Goal: Information Seeking & Learning: Learn about a topic

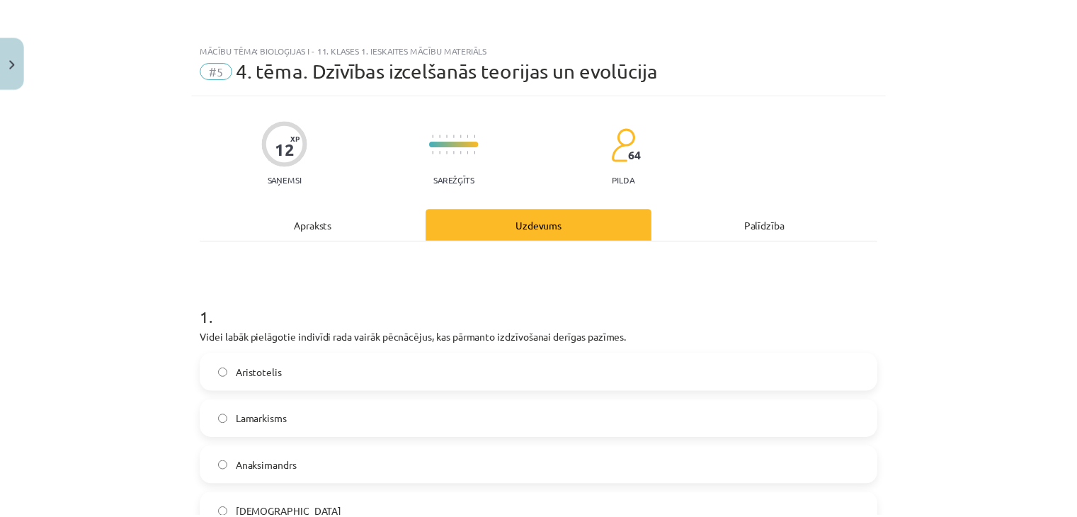
scroll to position [35, 0]
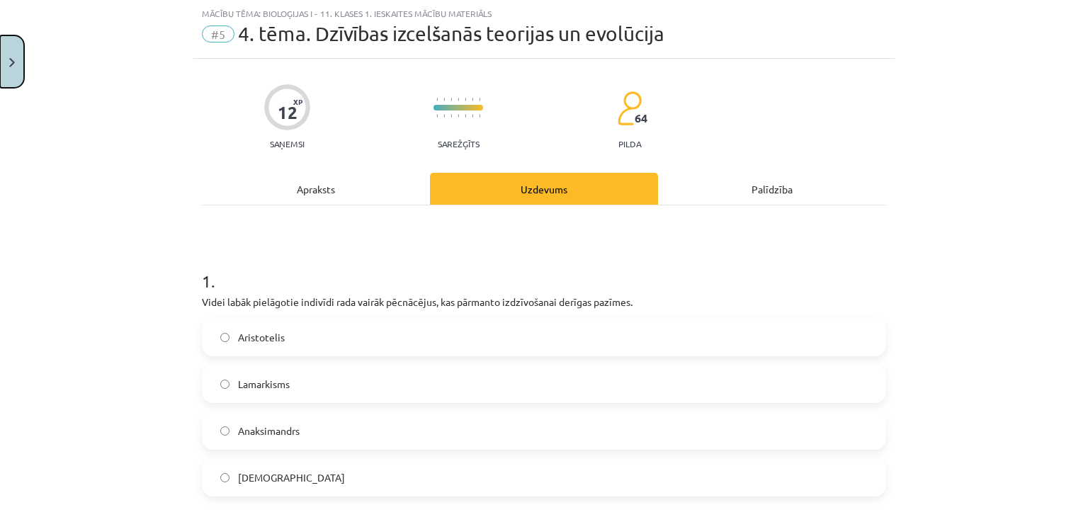
click at [13, 69] on button "Close" at bounding box center [12, 61] width 24 height 52
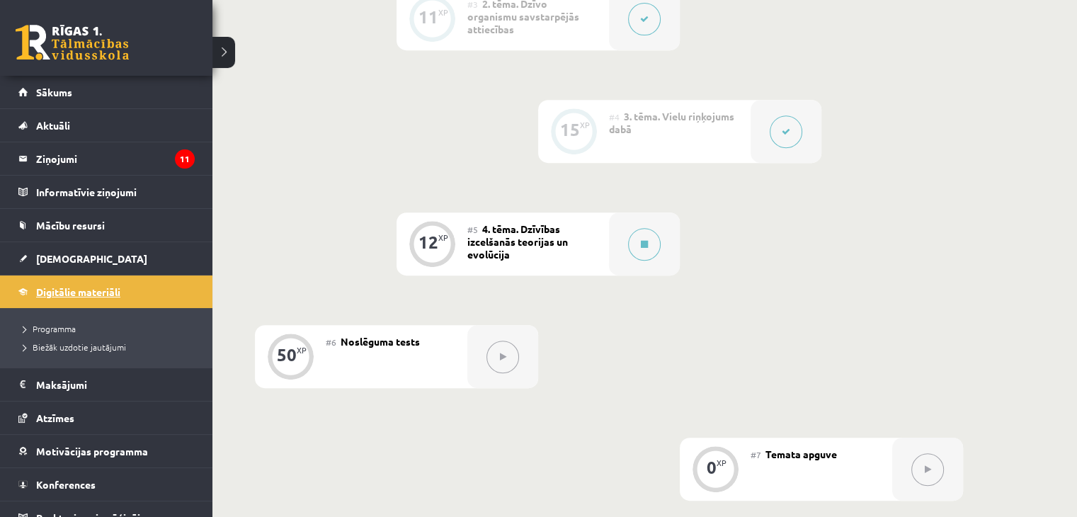
click at [34, 288] on link "Digitālie materiāli" at bounding box center [106, 291] width 176 height 33
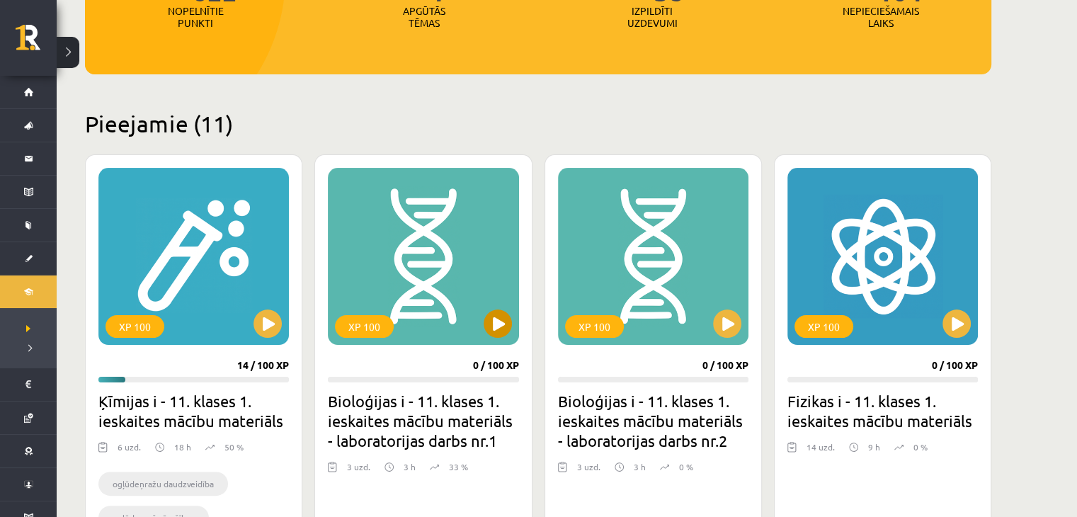
scroll to position [283, 0]
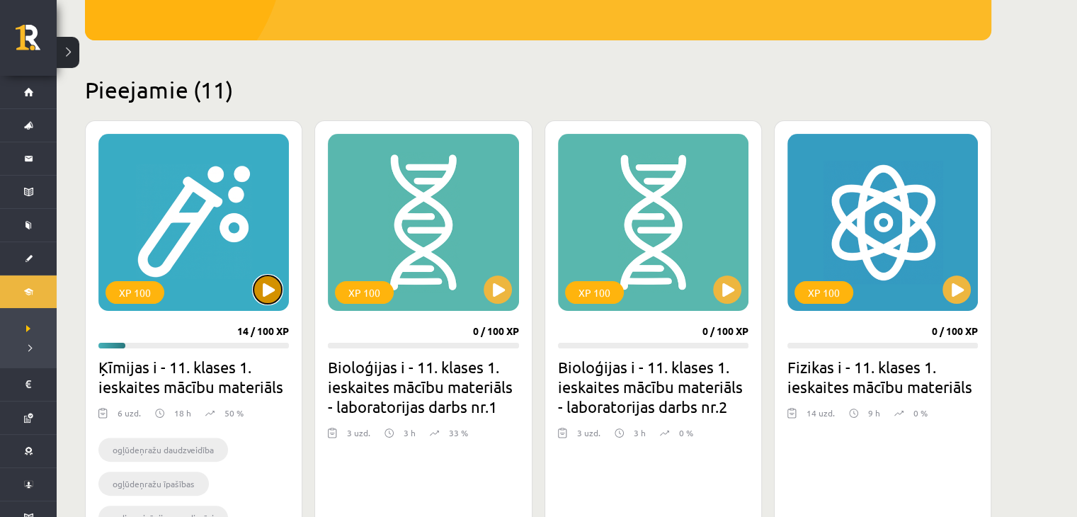
click at [267, 302] on button at bounding box center [268, 289] width 28 height 28
click at [249, 287] on div "XP 100" at bounding box center [193, 222] width 190 height 177
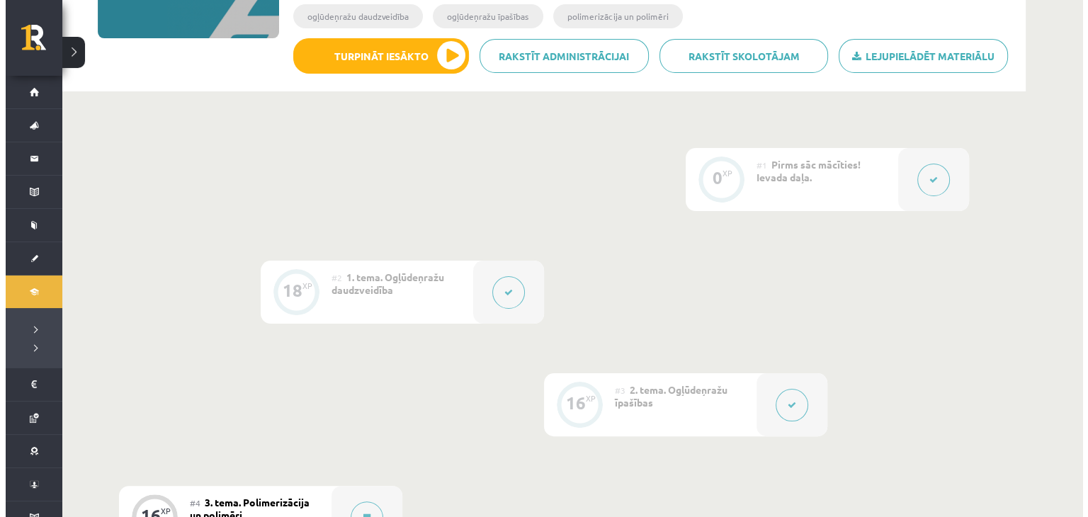
scroll to position [567, 0]
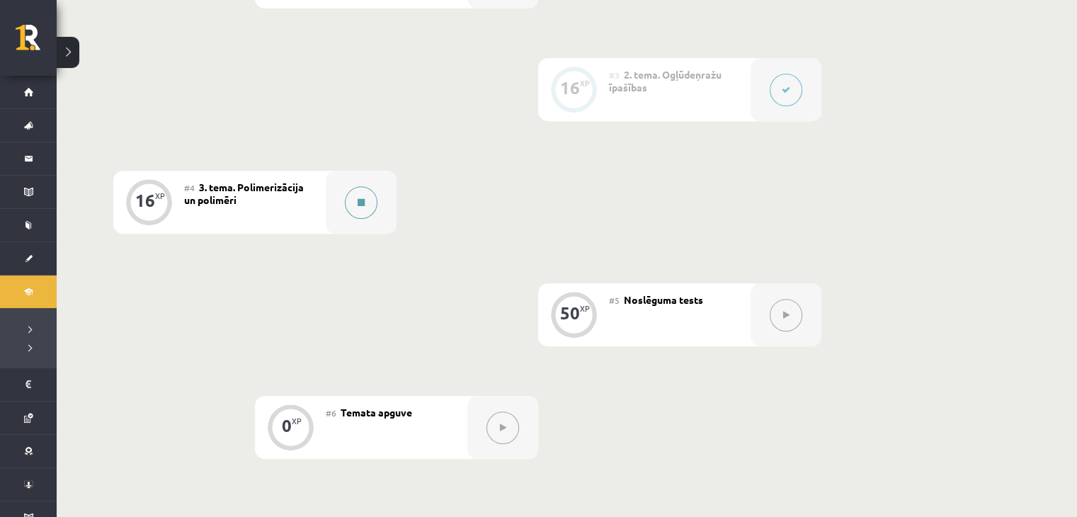
click at [355, 202] on button at bounding box center [361, 202] width 33 height 33
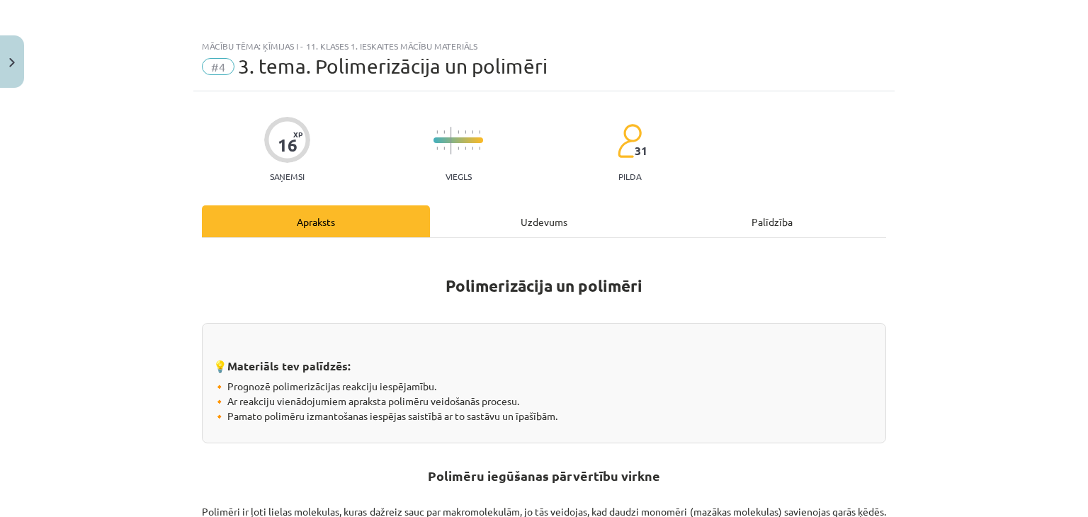
scroll to position [0, 0]
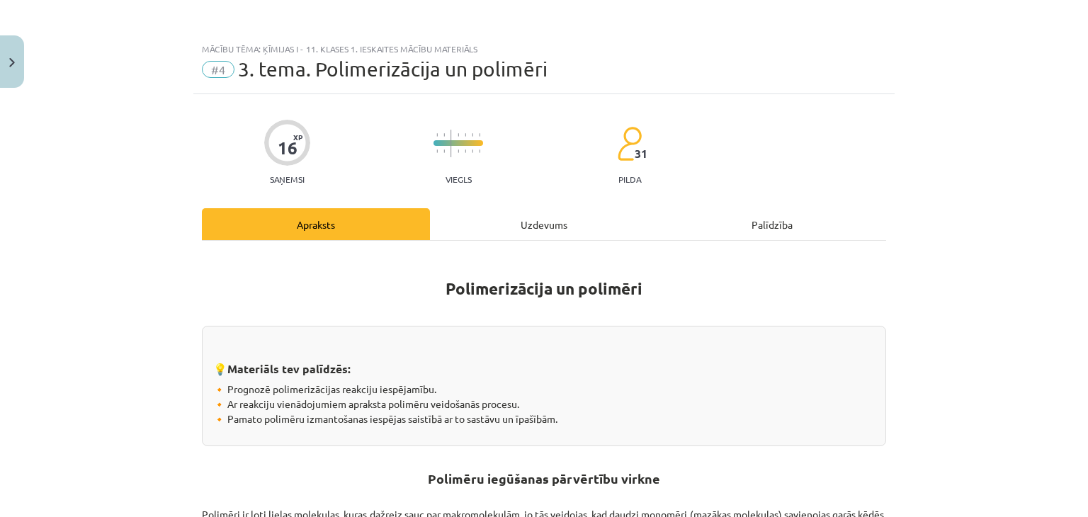
click at [496, 227] on div "Uzdevums" at bounding box center [544, 224] width 228 height 32
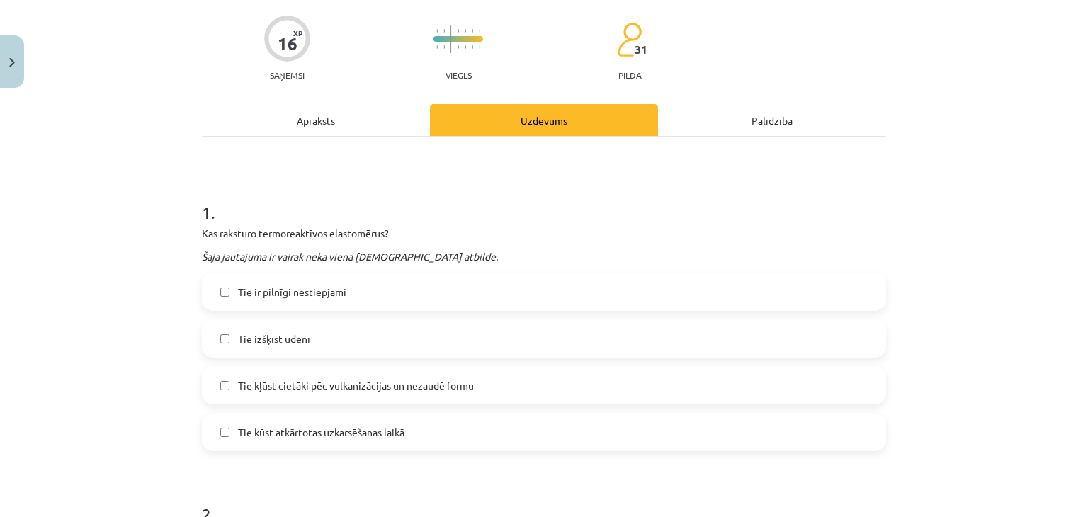
scroll to position [106, 0]
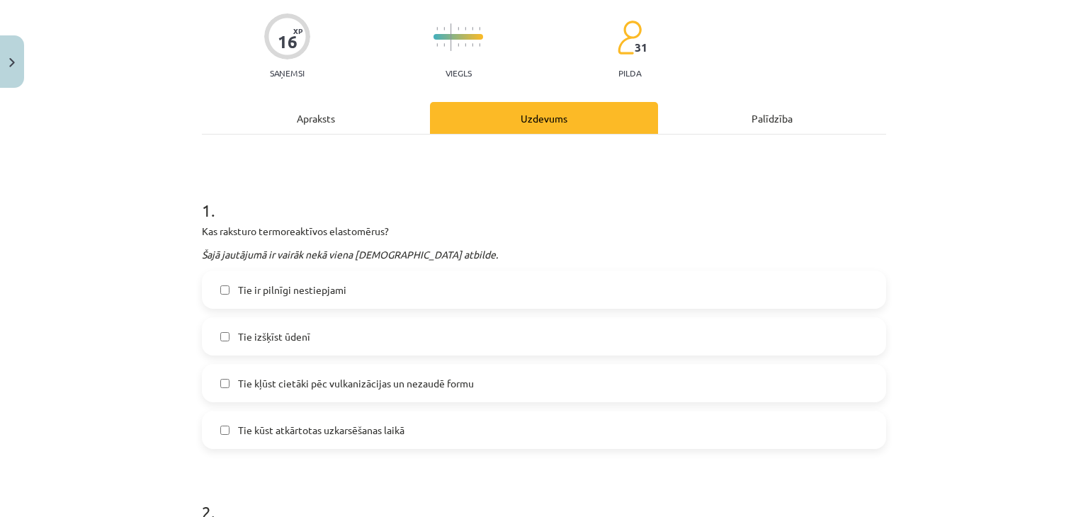
click at [344, 120] on div "Apraksts" at bounding box center [316, 118] width 228 height 32
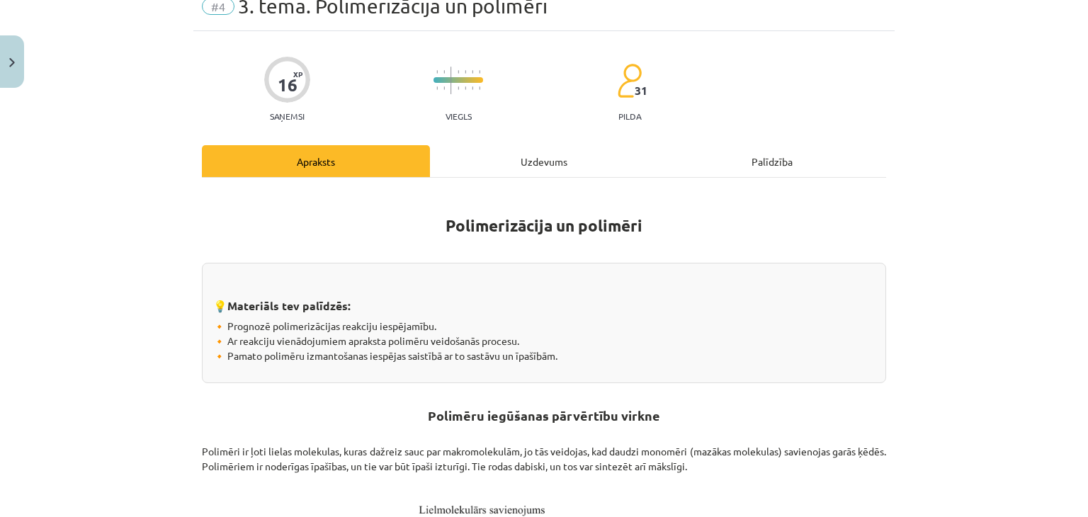
scroll to position [0, 0]
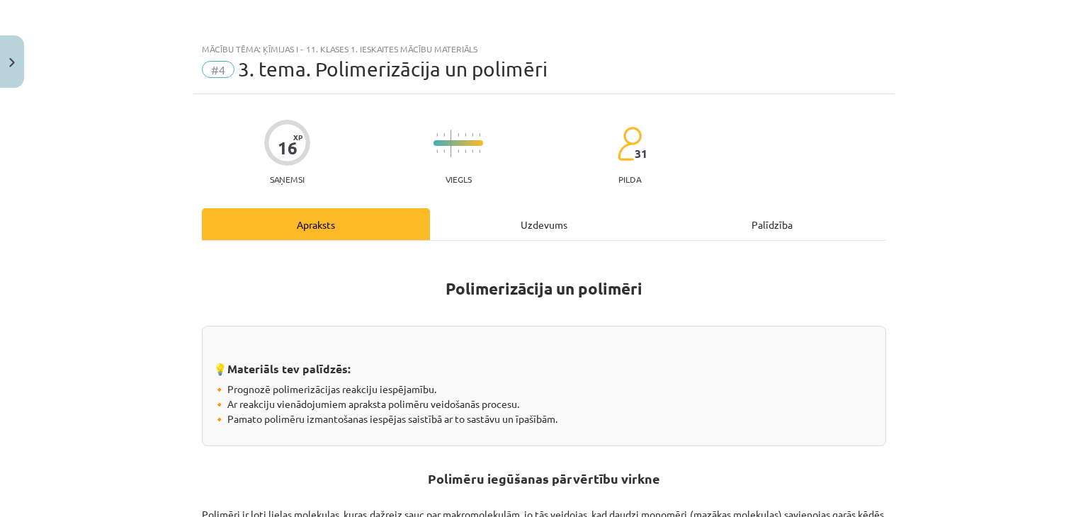
click at [530, 227] on div "Uzdevums" at bounding box center [544, 224] width 228 height 32
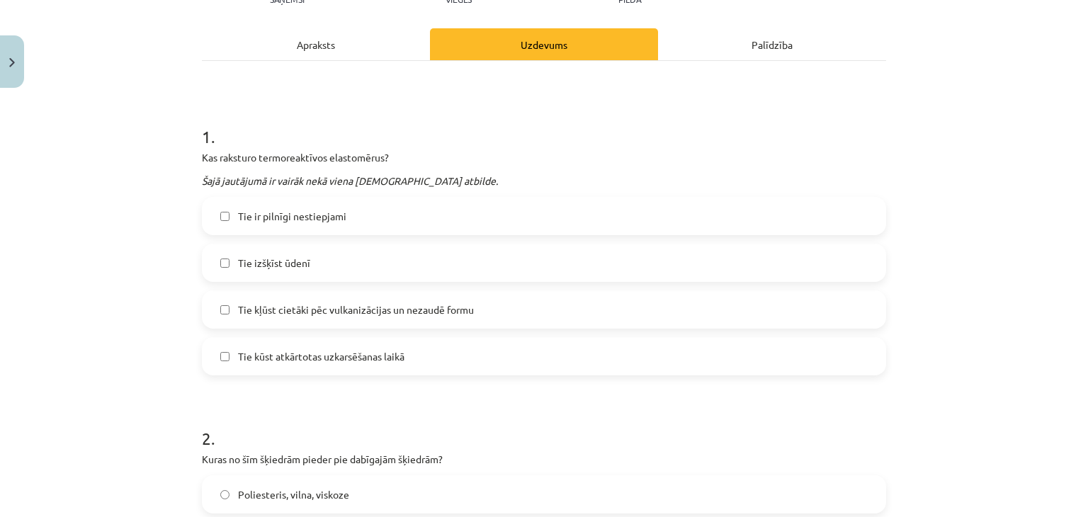
scroll to position [177, 0]
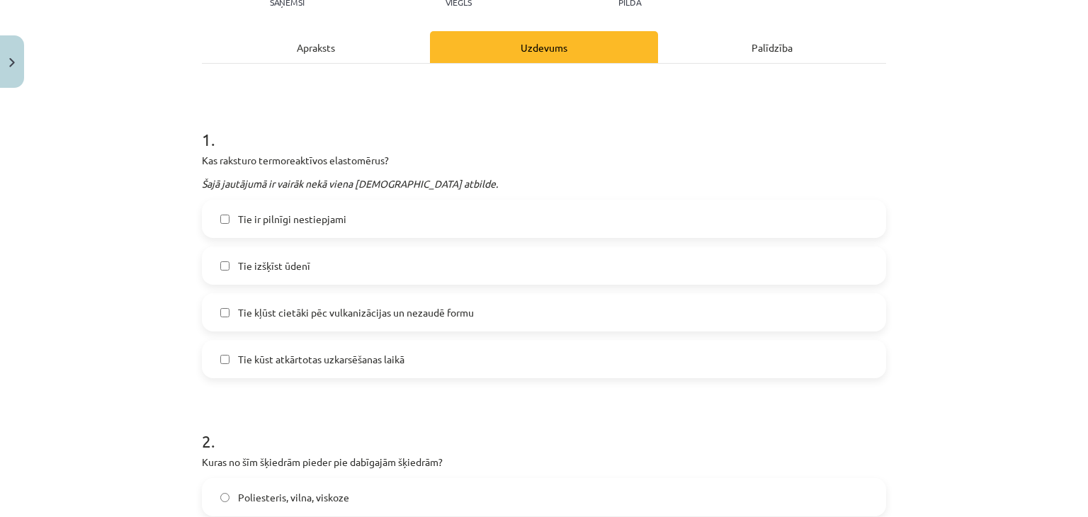
click at [345, 46] on div "Apraksts" at bounding box center [316, 47] width 228 height 32
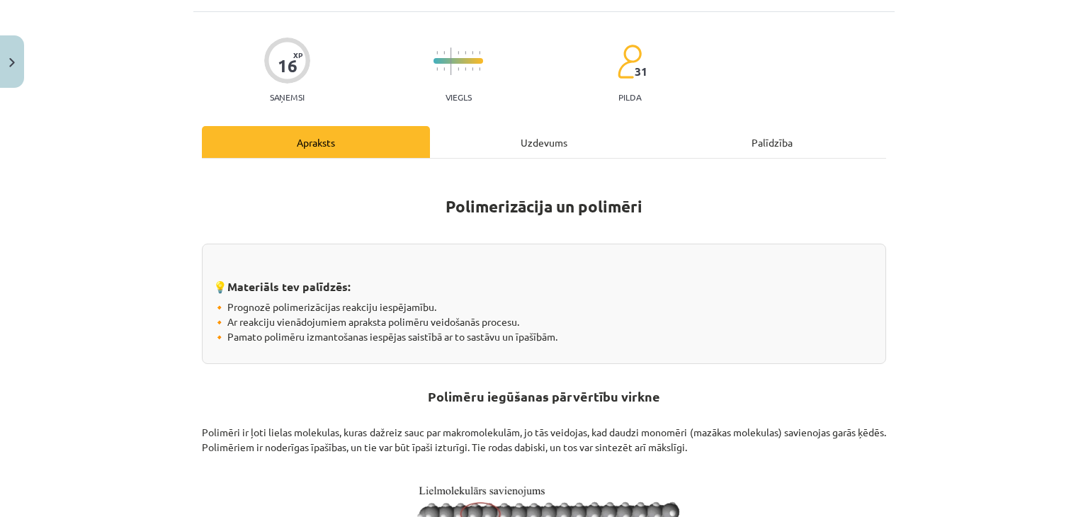
click at [345, 46] on div "Mācību tēma: Ķīmijas i - 11. klases 1. ieskaites mācību materiāls #4 3. tema. P…" at bounding box center [544, 258] width 1088 height 517
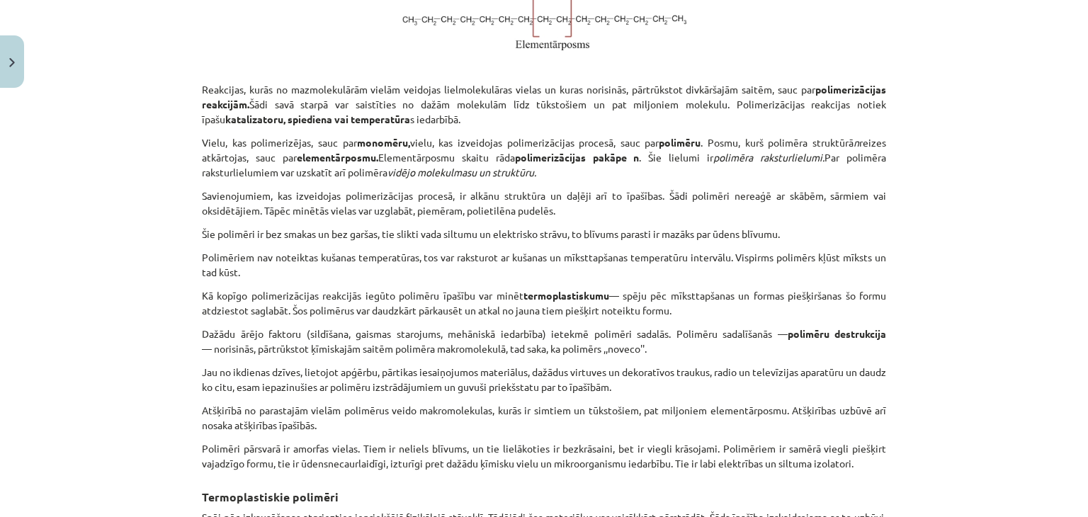
scroll to position [744, 0]
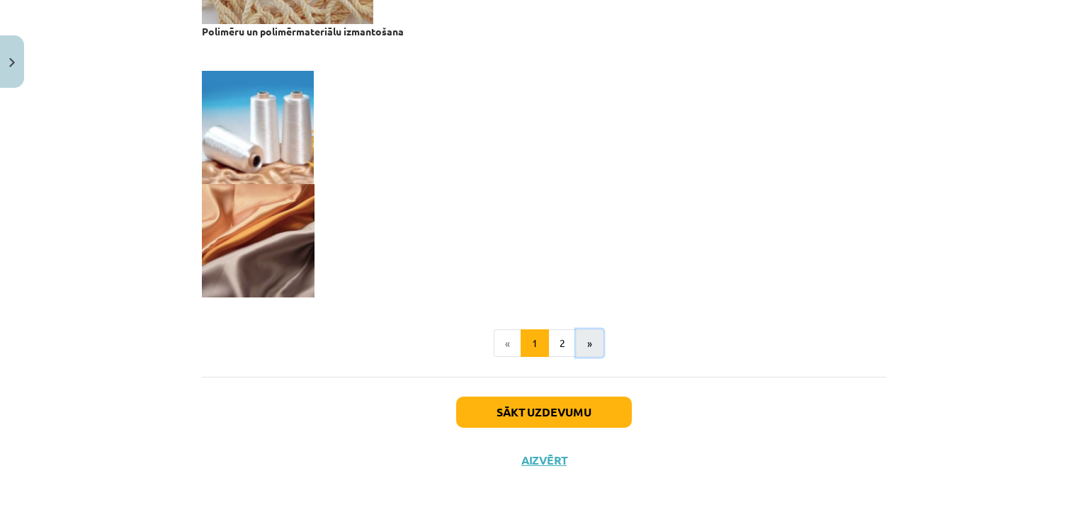
click at [576, 345] on button "»" at bounding box center [590, 343] width 28 height 28
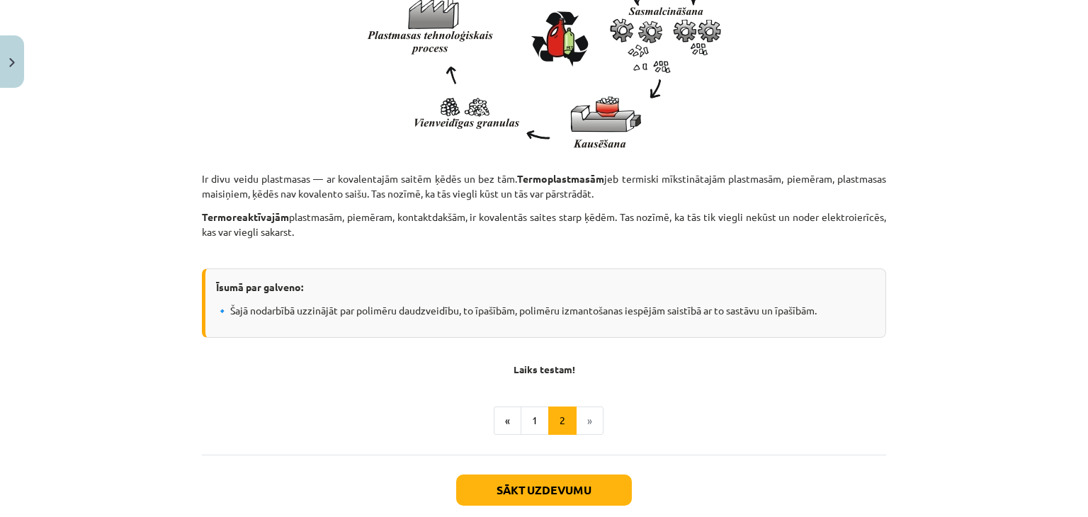
scroll to position [1851, 0]
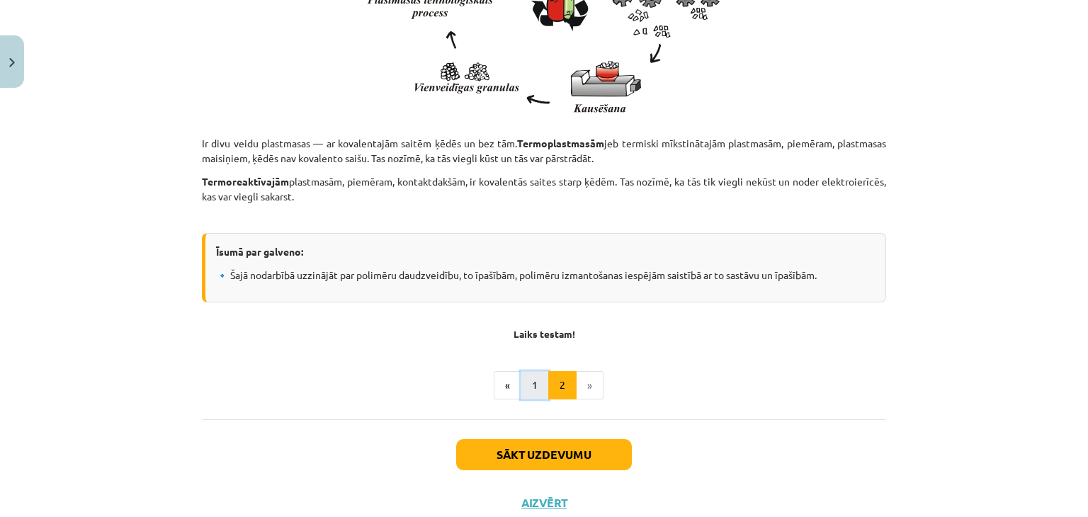
click at [523, 399] on button "1" at bounding box center [534, 385] width 28 height 28
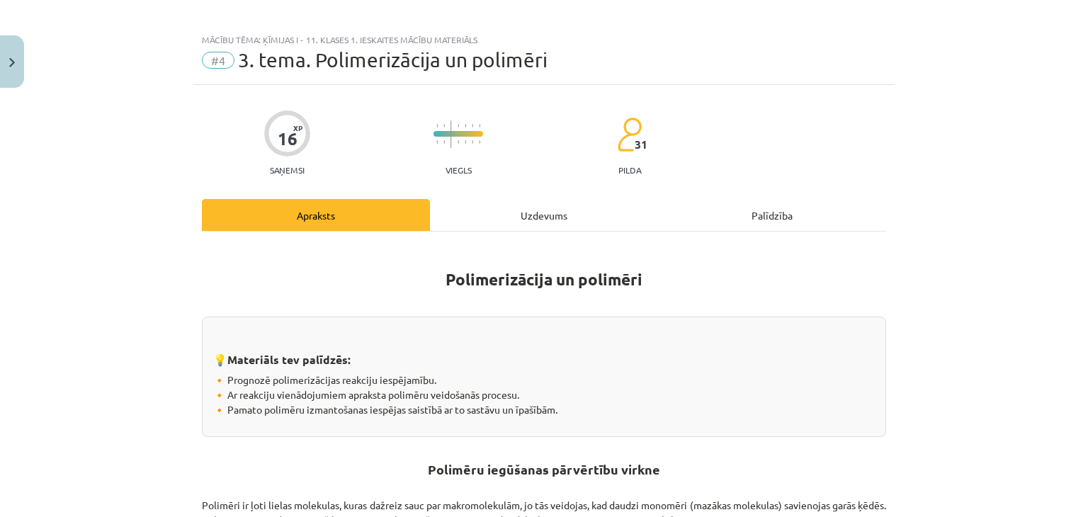
scroll to position [0, 0]
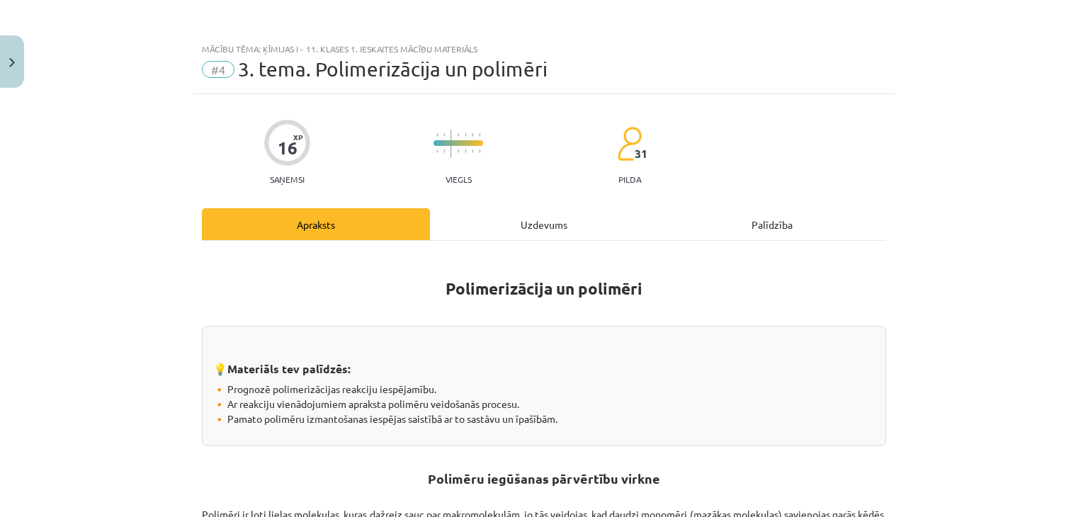
click at [529, 236] on div "Uzdevums" at bounding box center [544, 224] width 228 height 32
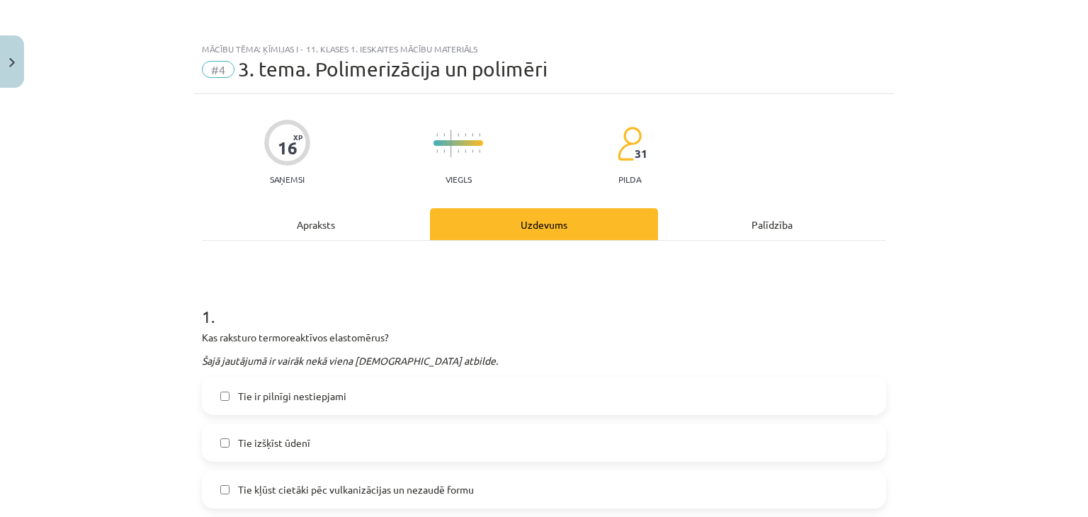
scroll to position [35, 0]
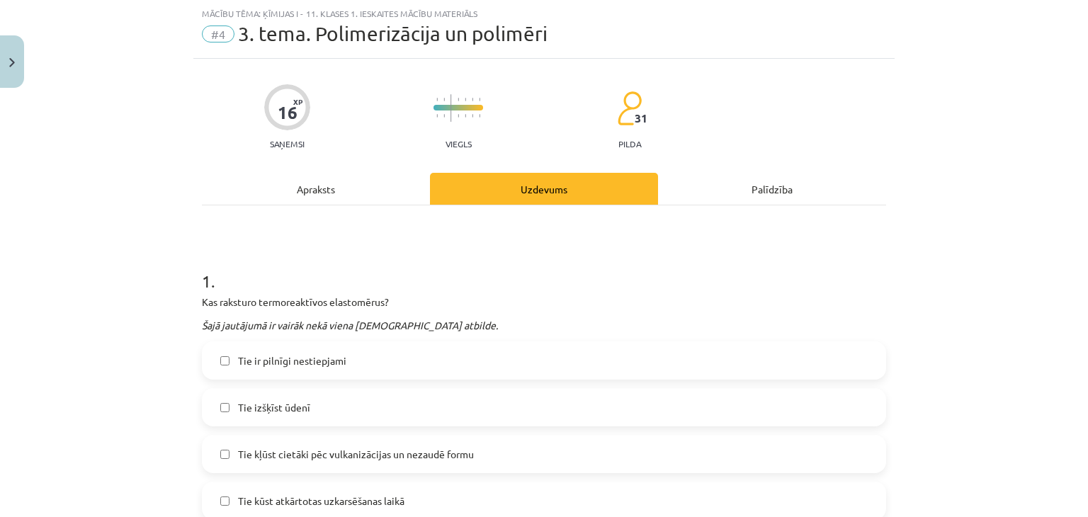
click at [328, 204] on div "Apraksts" at bounding box center [316, 189] width 228 height 32
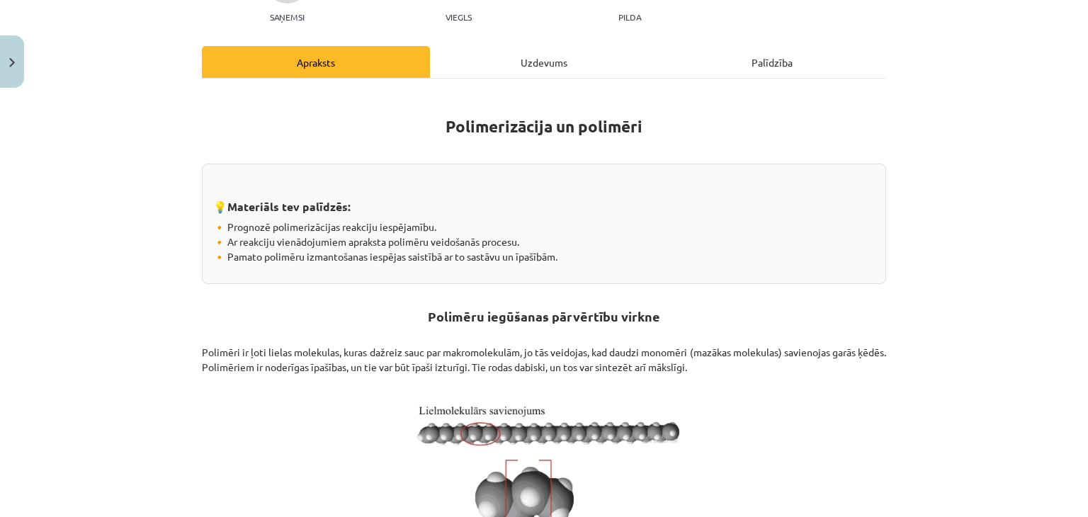
scroll to position [0, 0]
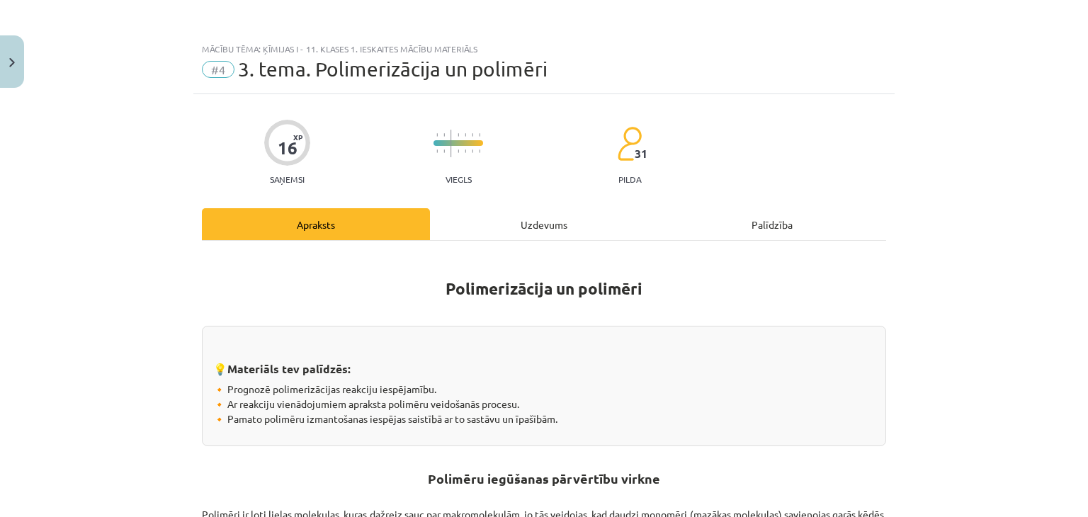
click at [494, 233] on div "Uzdevums" at bounding box center [544, 224] width 228 height 32
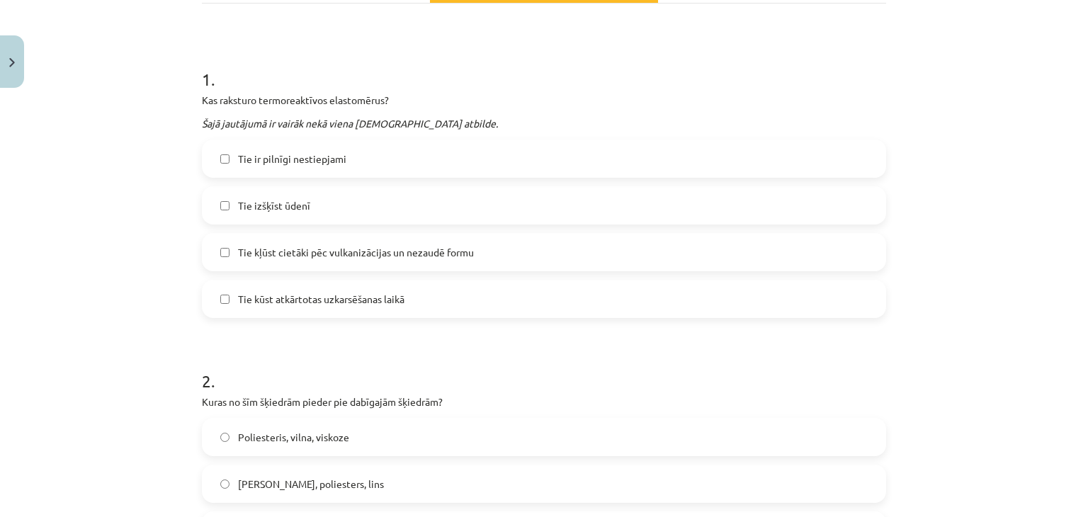
scroll to position [248, 0]
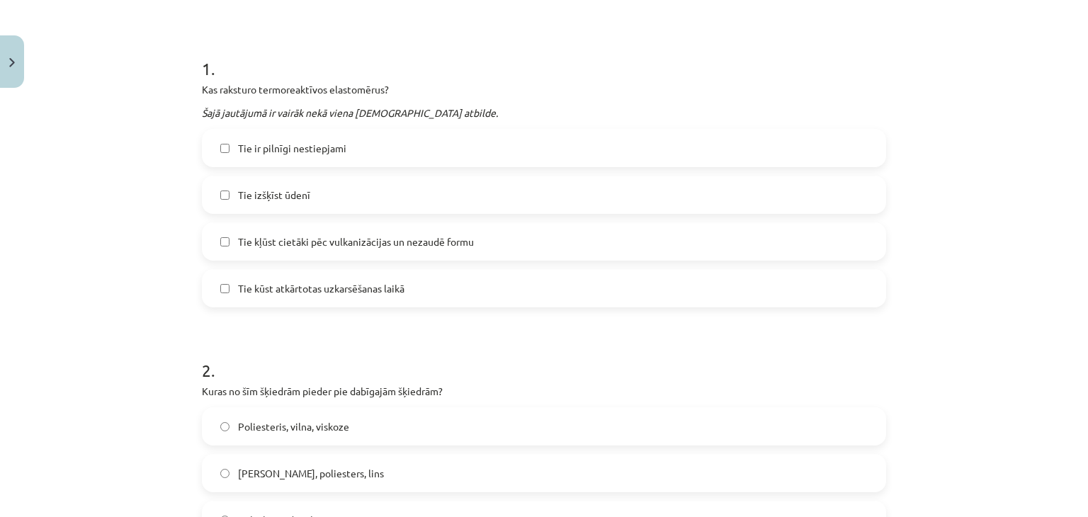
click at [328, 244] on span "Tie kļūst cietāki pēc vulkanizācijas un nezaudē formu" at bounding box center [356, 241] width 236 height 15
click at [363, 296] on label "Tie kūst atkārtotas uzkarsēšanas laikā" at bounding box center [543, 288] width 681 height 35
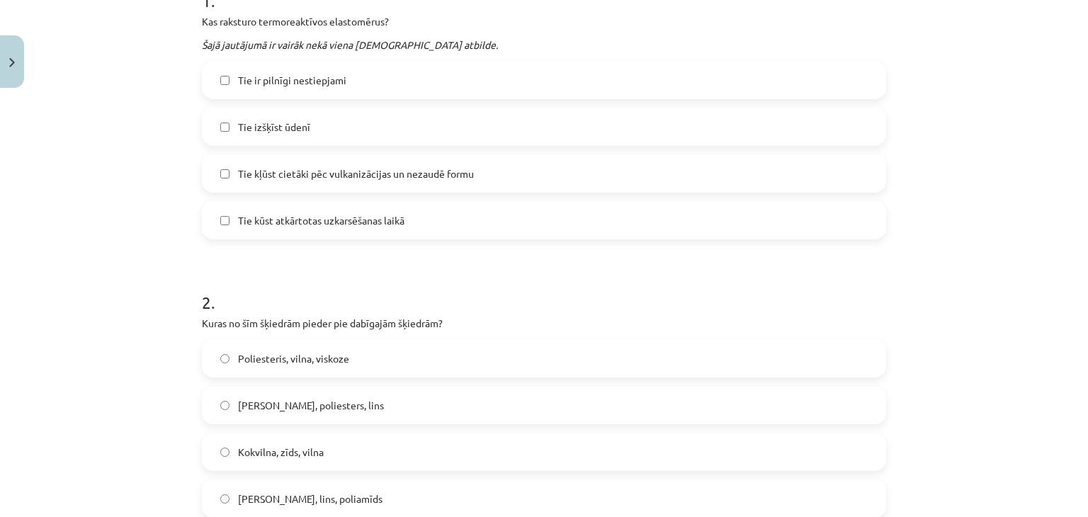
scroll to position [460, 0]
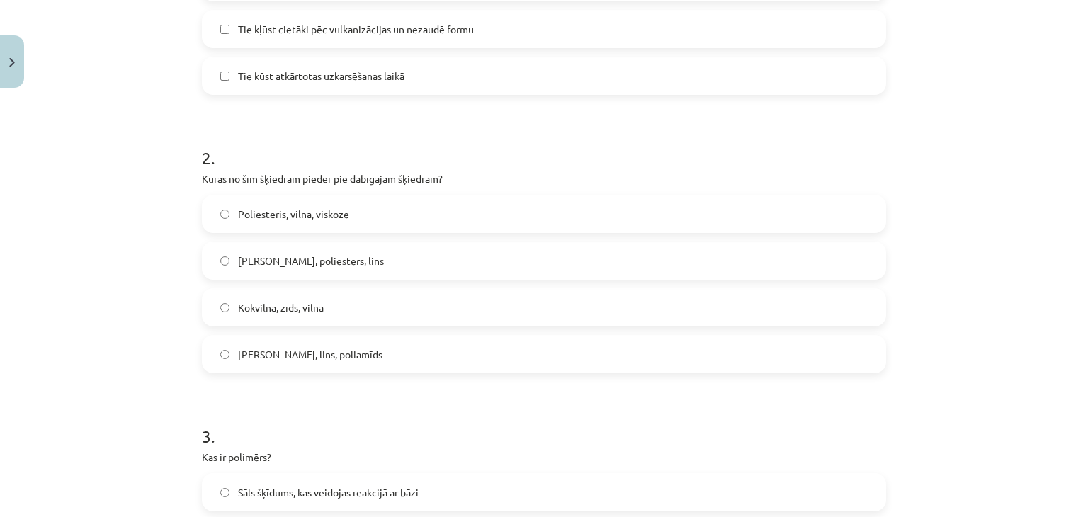
click at [286, 314] on label "Kokvilna, zīds, vilna" at bounding box center [543, 307] width 681 height 35
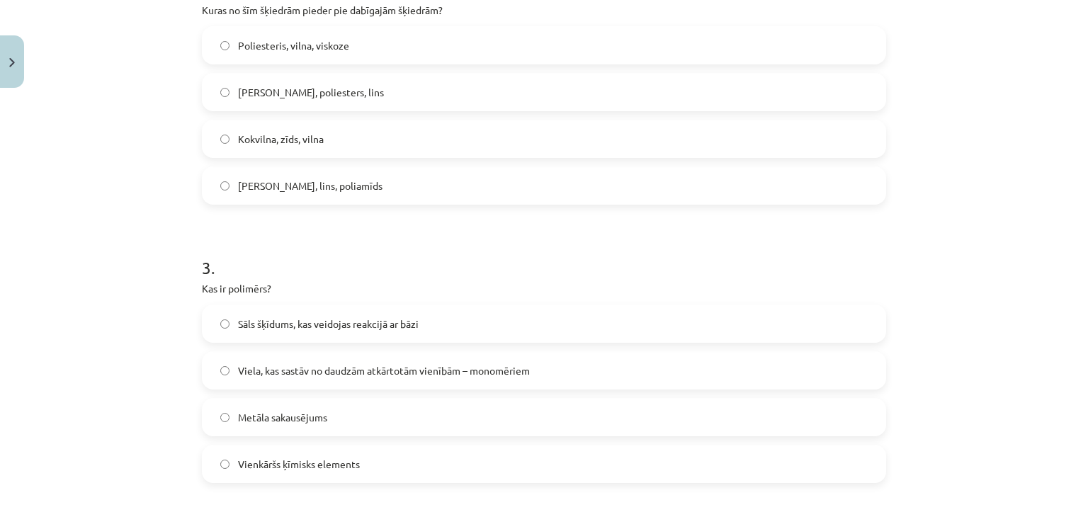
scroll to position [673, 0]
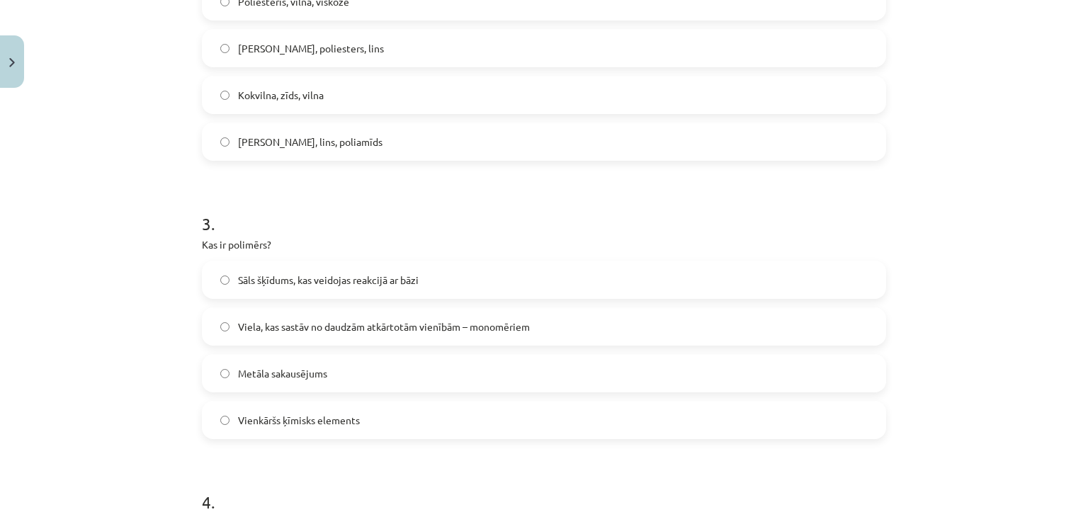
click at [256, 319] on span "Viela, kas sastāv no daudzām atkārtotām vienībām – monomēriem" at bounding box center [384, 326] width 292 height 15
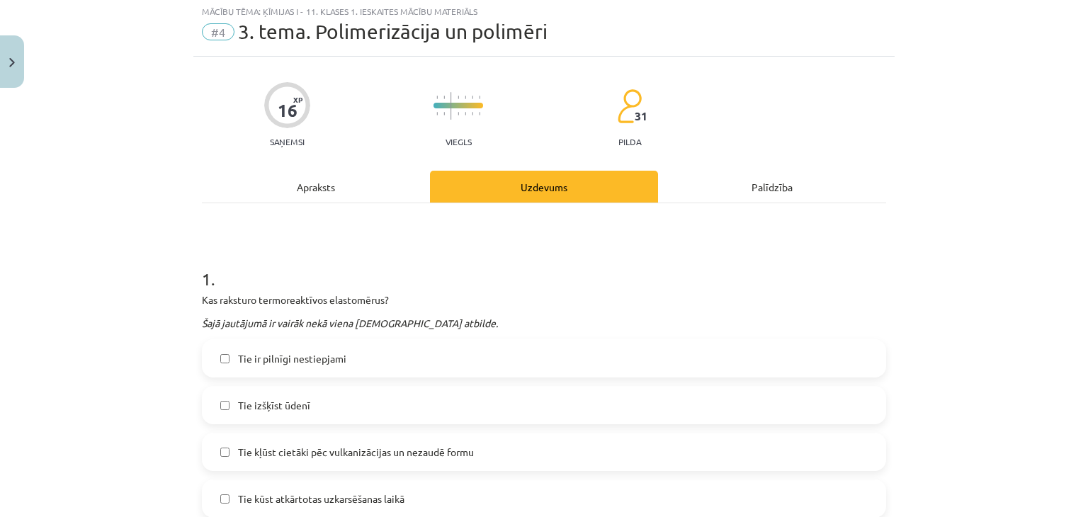
scroll to position [0, 0]
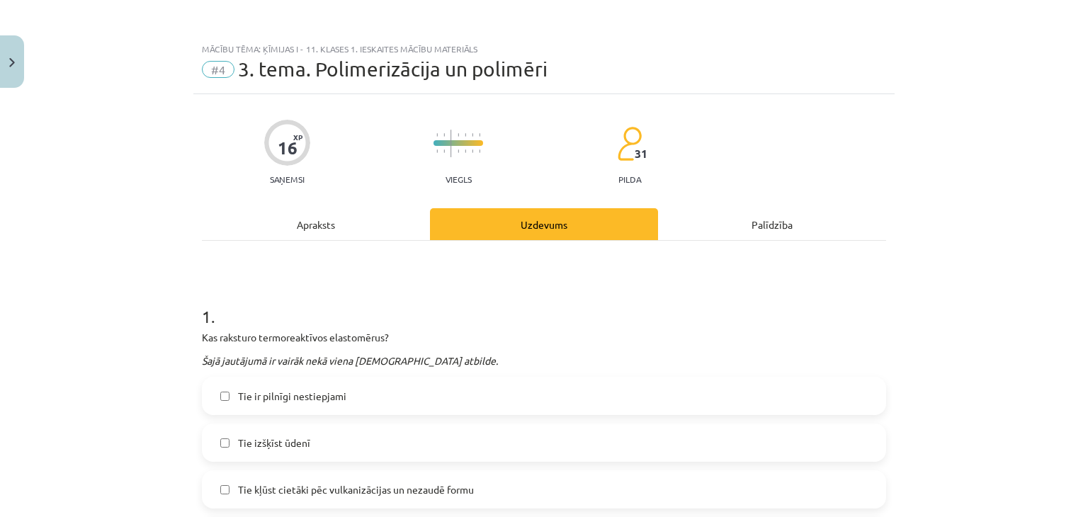
click at [398, 215] on div "Apraksts" at bounding box center [316, 224] width 228 height 32
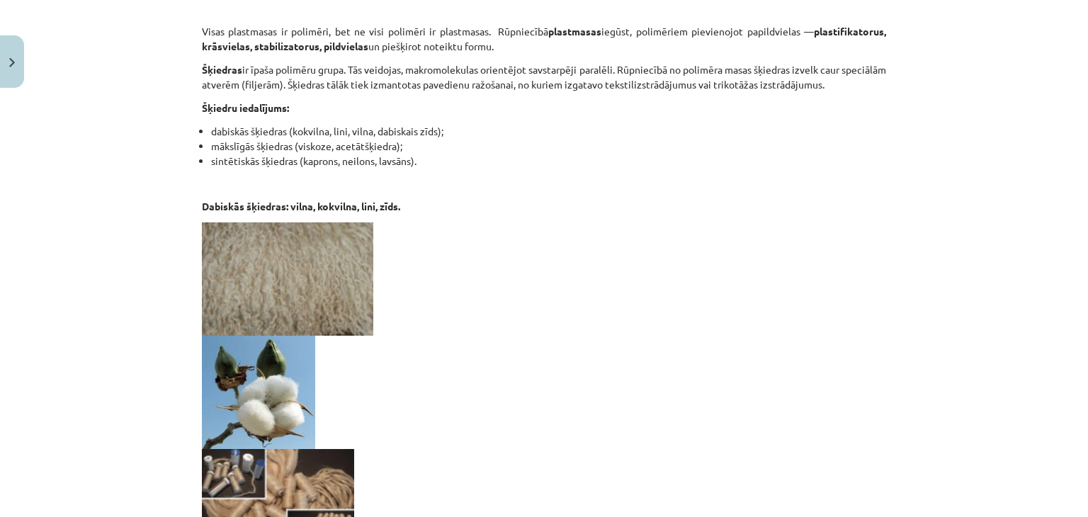
scroll to position [1714, 0]
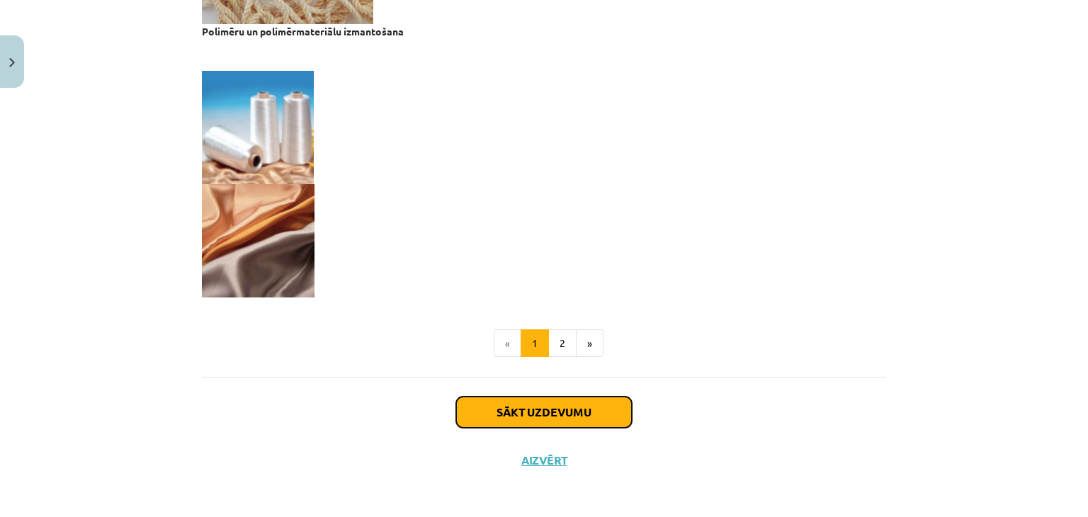
click at [579, 400] on button "Sākt uzdevumu" at bounding box center [544, 412] width 176 height 31
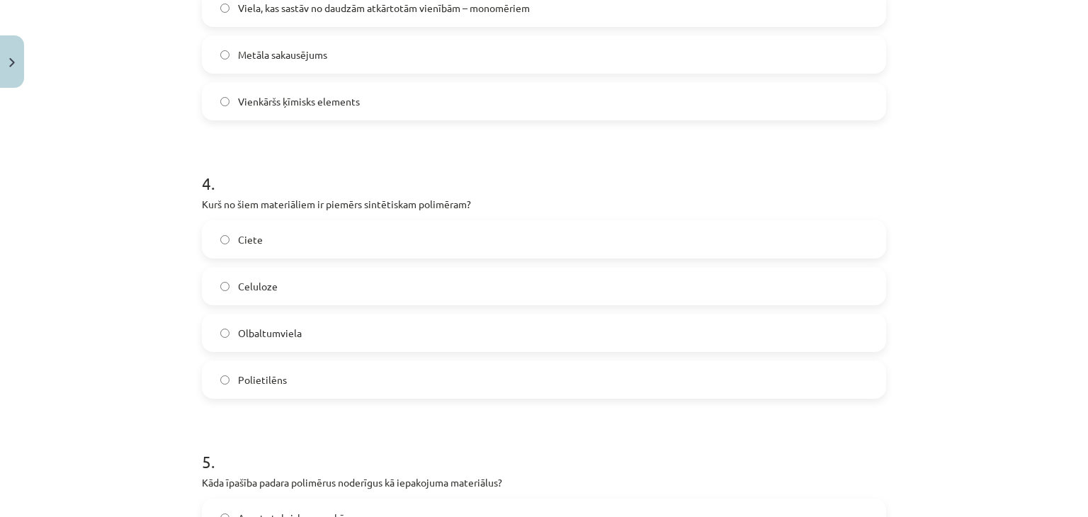
scroll to position [1098, 0]
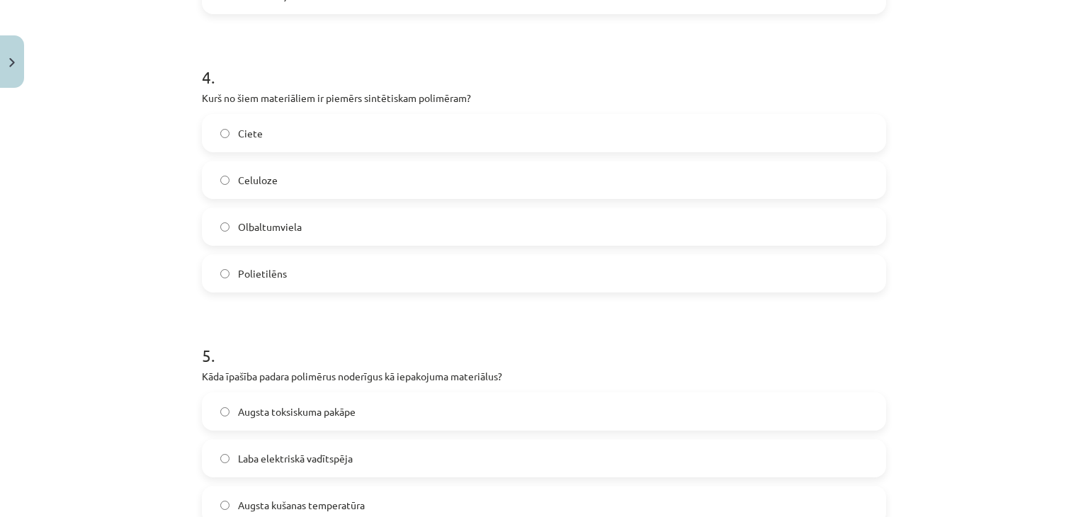
click at [271, 283] on label "Polietilēns" at bounding box center [543, 273] width 681 height 35
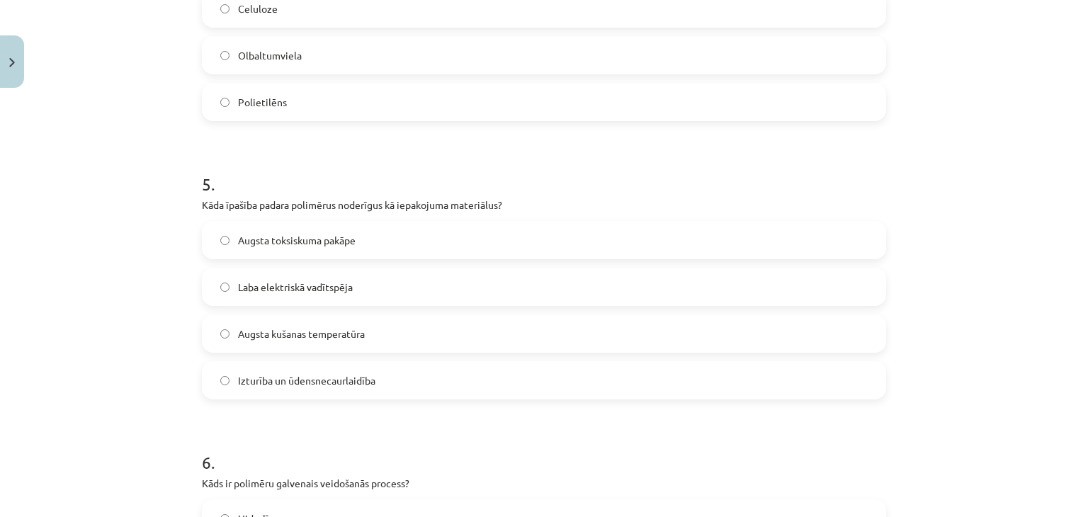
scroll to position [1310, 0]
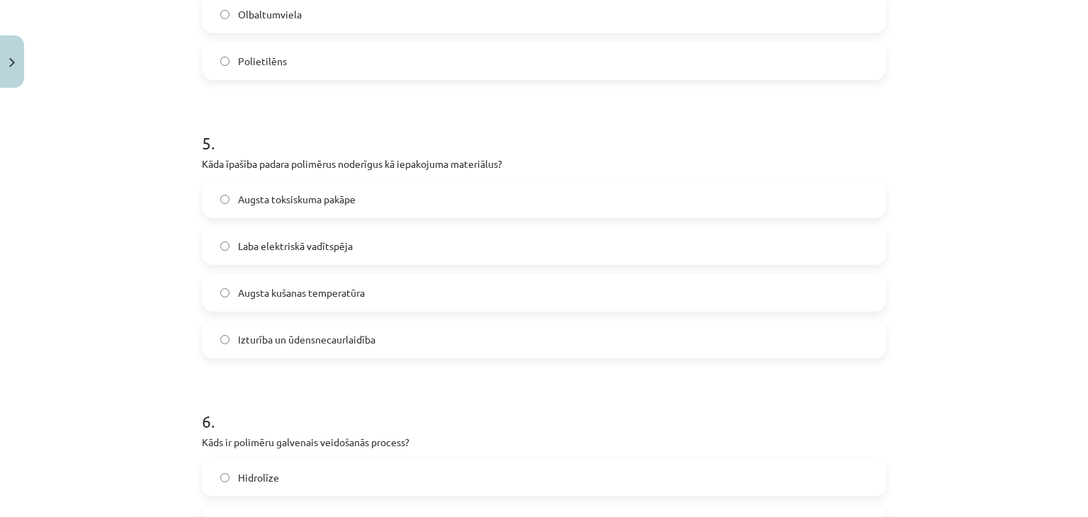
click at [296, 350] on label "Izturība un ūdensnecaurlaidība" at bounding box center [543, 338] width 681 height 35
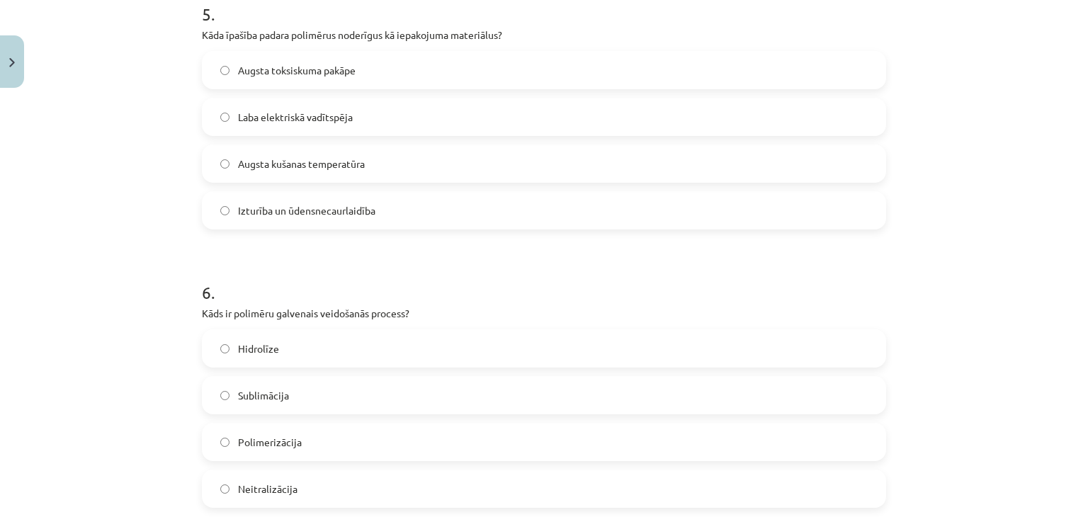
scroll to position [1522, 0]
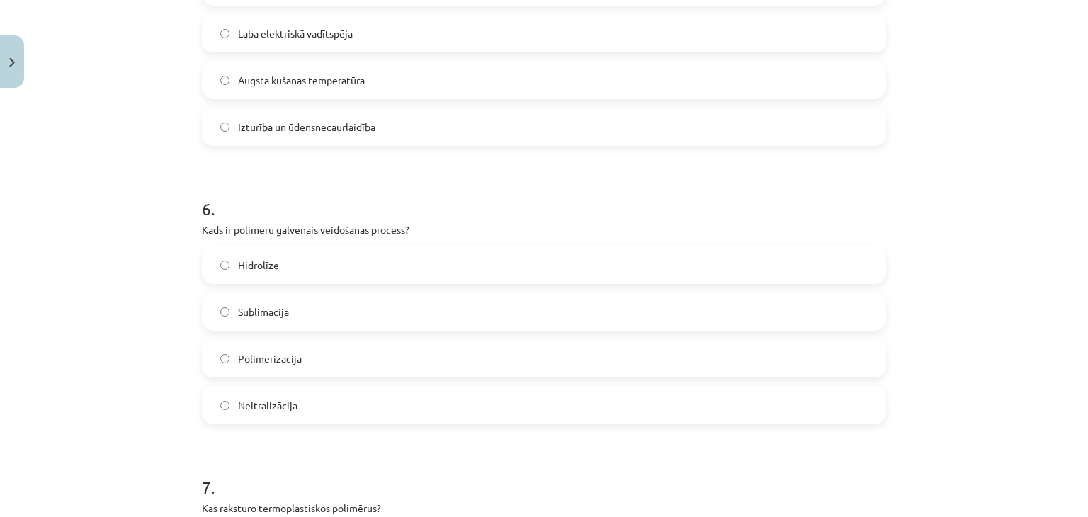
click at [241, 355] on span "Polimerizācija" at bounding box center [270, 358] width 64 height 15
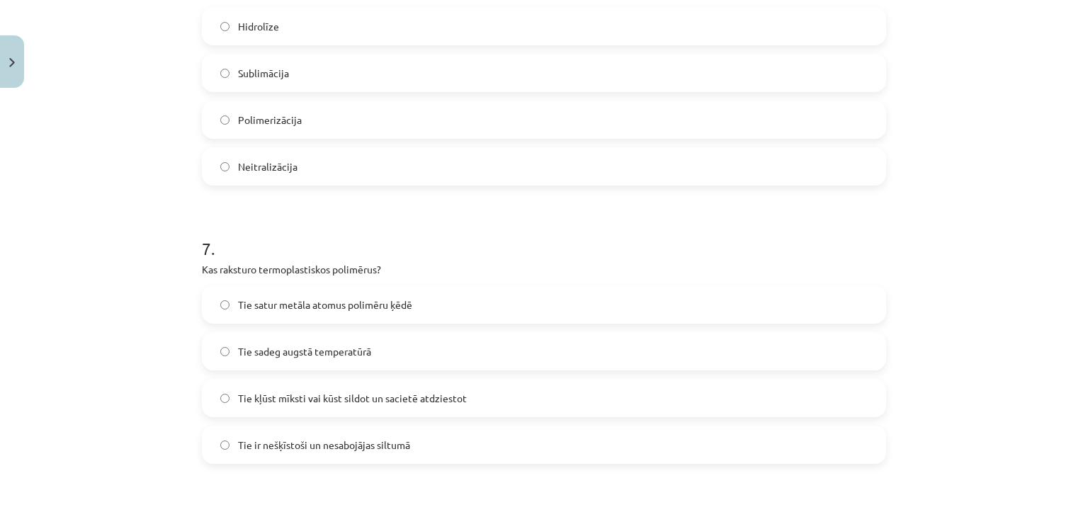
scroll to position [1806, 0]
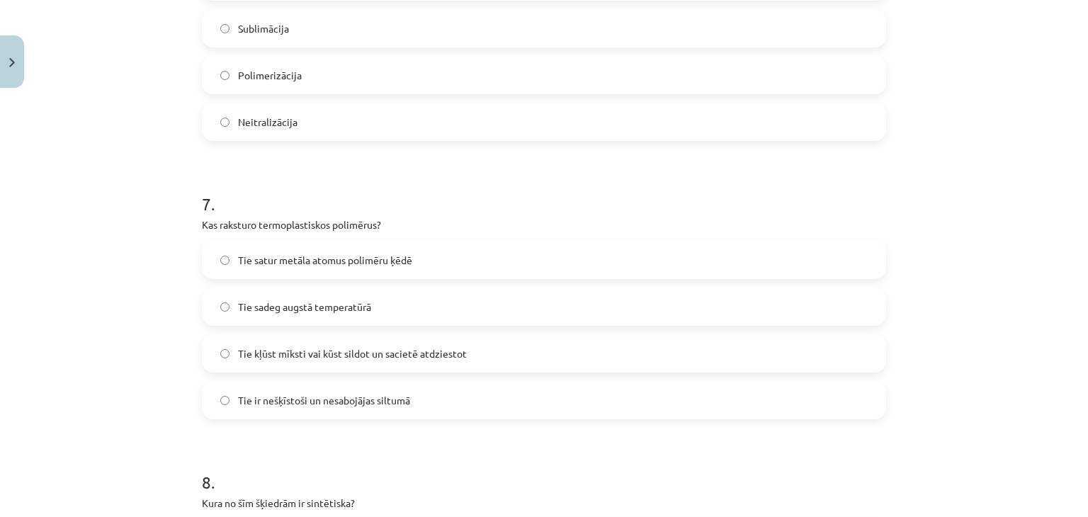
click at [304, 355] on span "Tie kļūst mīksti vai kūst sildot un sacietē atdziestot" at bounding box center [352, 353] width 229 height 15
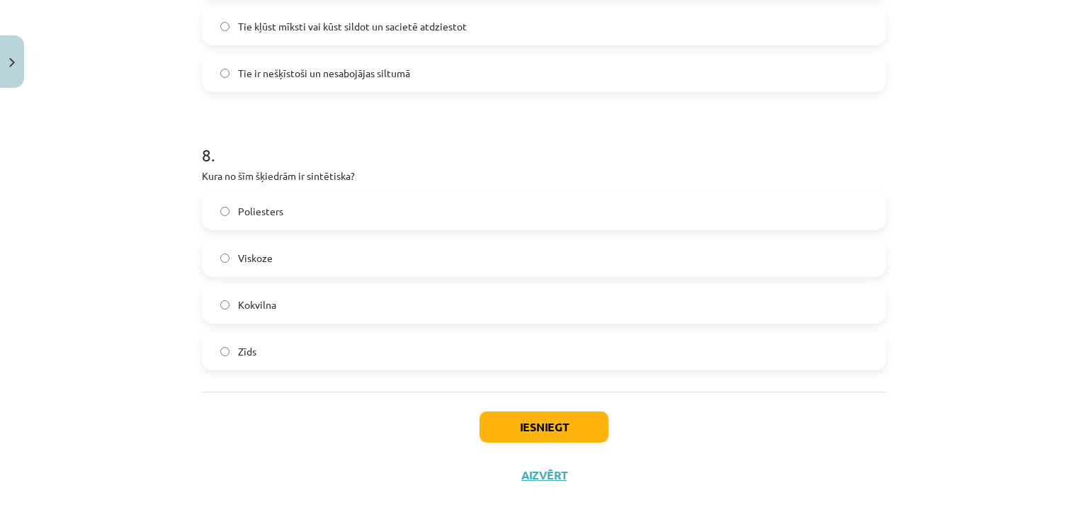
scroll to position [2150, 0]
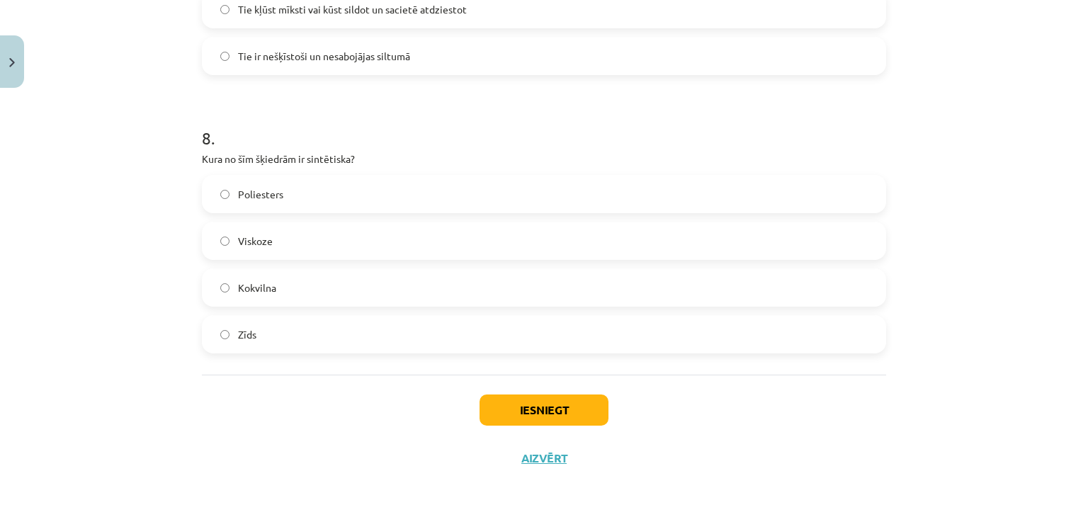
click at [268, 249] on label "Viskoze" at bounding box center [543, 240] width 681 height 35
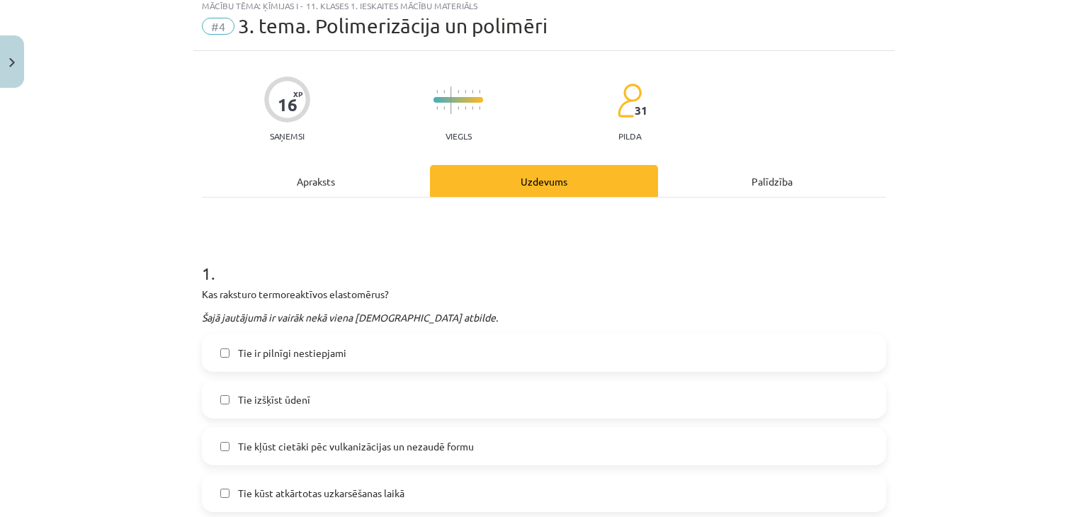
scroll to position [0, 0]
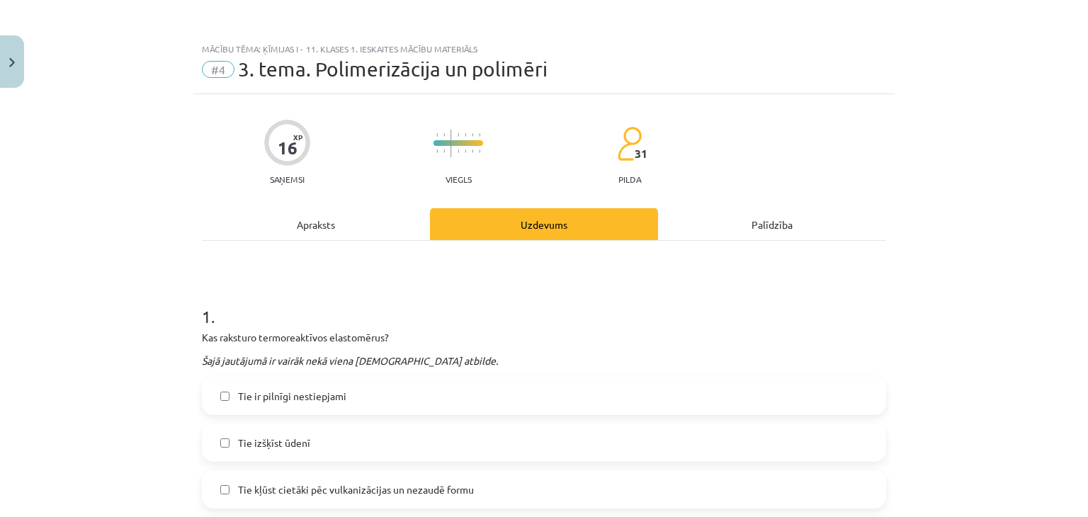
click at [388, 230] on div "Apraksts" at bounding box center [316, 224] width 228 height 32
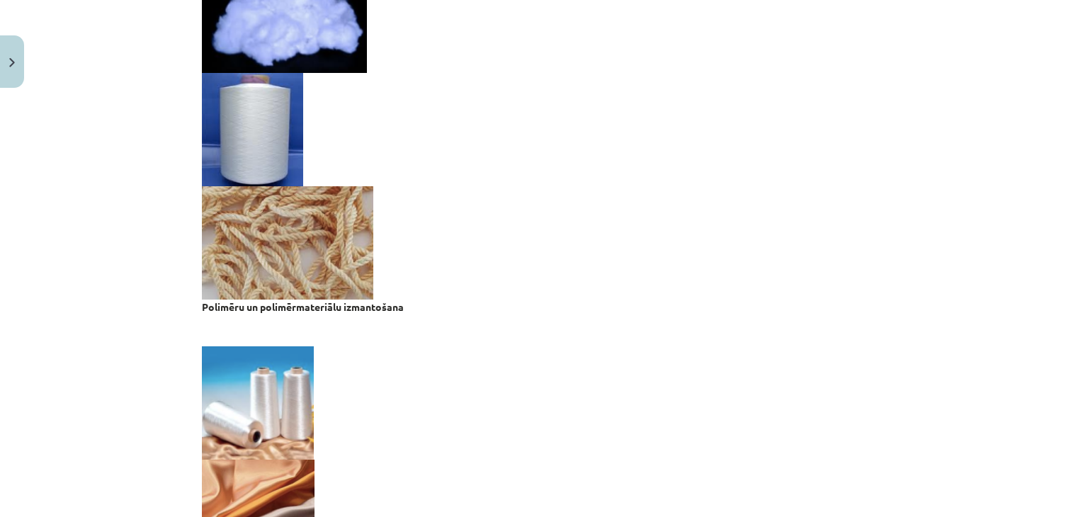
scroll to position [2803, 0]
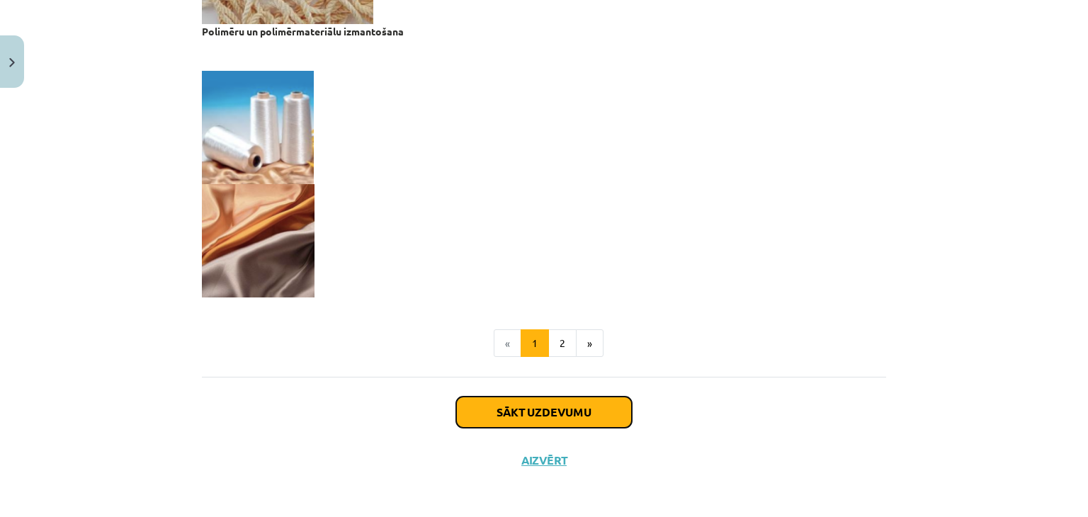
click at [564, 416] on button "Sākt uzdevumu" at bounding box center [544, 412] width 176 height 31
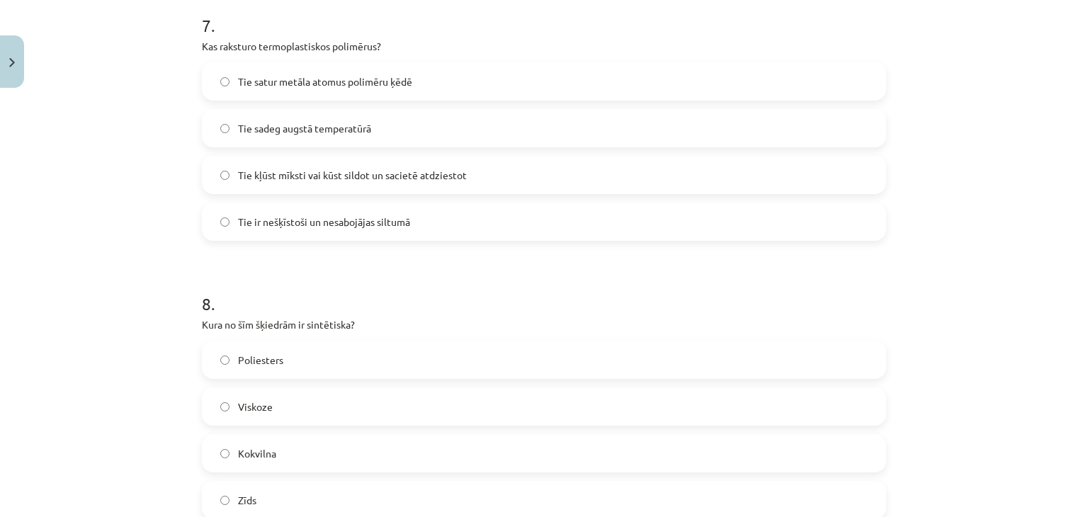
scroll to position [2150, 0]
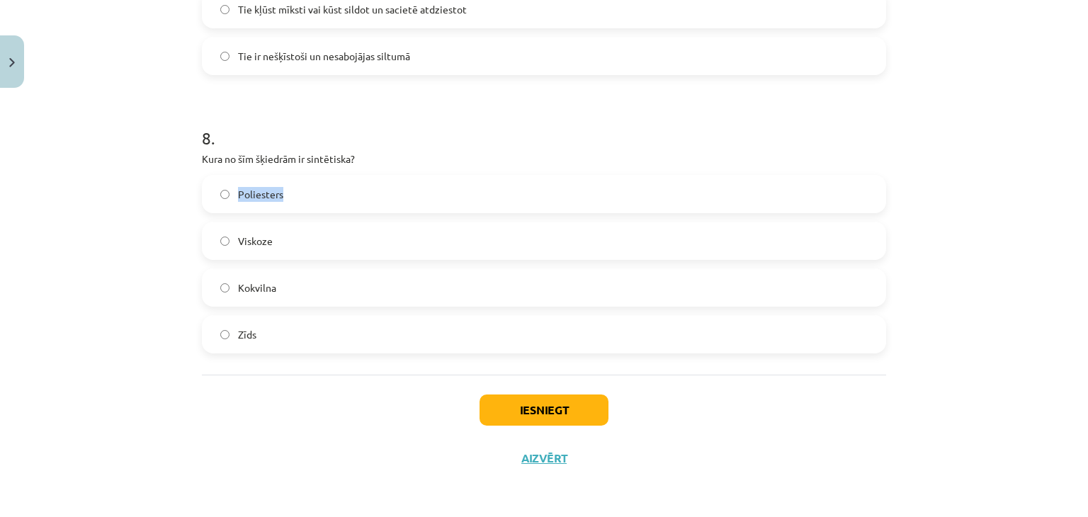
drag, startPoint x: 229, startPoint y: 192, endPoint x: 283, endPoint y: 200, distance: 53.8
click at [283, 200] on label "Poliesters" at bounding box center [543, 193] width 681 height 35
click at [296, 194] on label "Poliesters" at bounding box center [543, 193] width 681 height 35
drag, startPoint x: 234, startPoint y: 236, endPoint x: 309, endPoint y: 241, distance: 74.6
click at [309, 241] on label "Viskoze" at bounding box center [543, 240] width 681 height 35
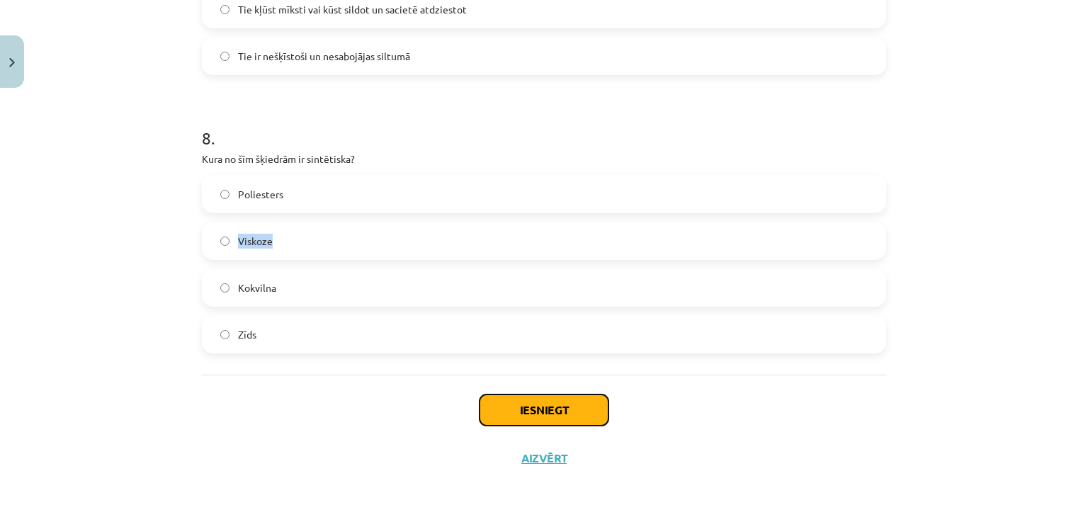
click at [535, 410] on button "Iesniegt" at bounding box center [543, 409] width 129 height 31
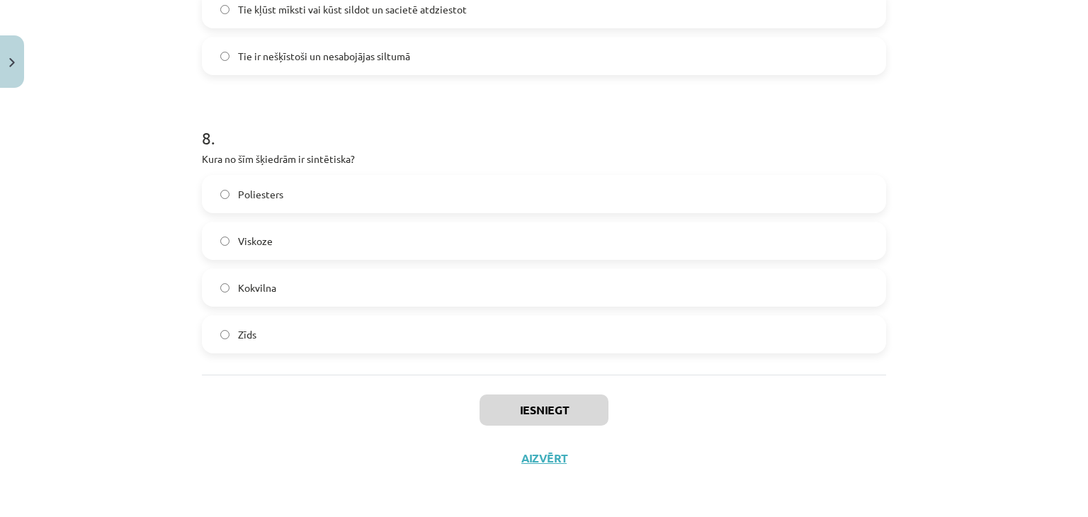
click at [113, 231] on div "Mācību tēma: Ķīmijas i - 11. klases 1. ieskaites mācību materiāls #4 3. tema. P…" at bounding box center [544, 258] width 1088 height 517
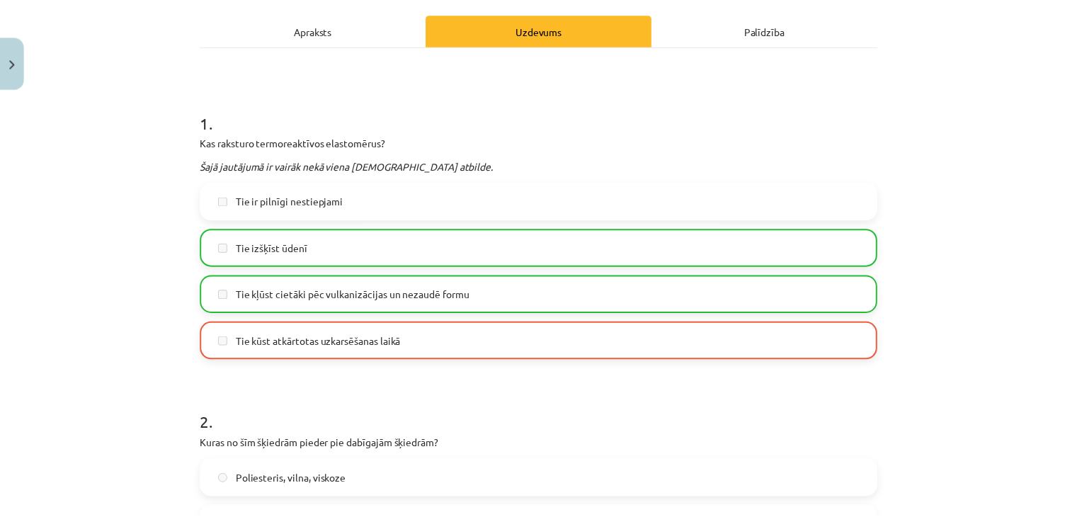
scroll to position [167, 0]
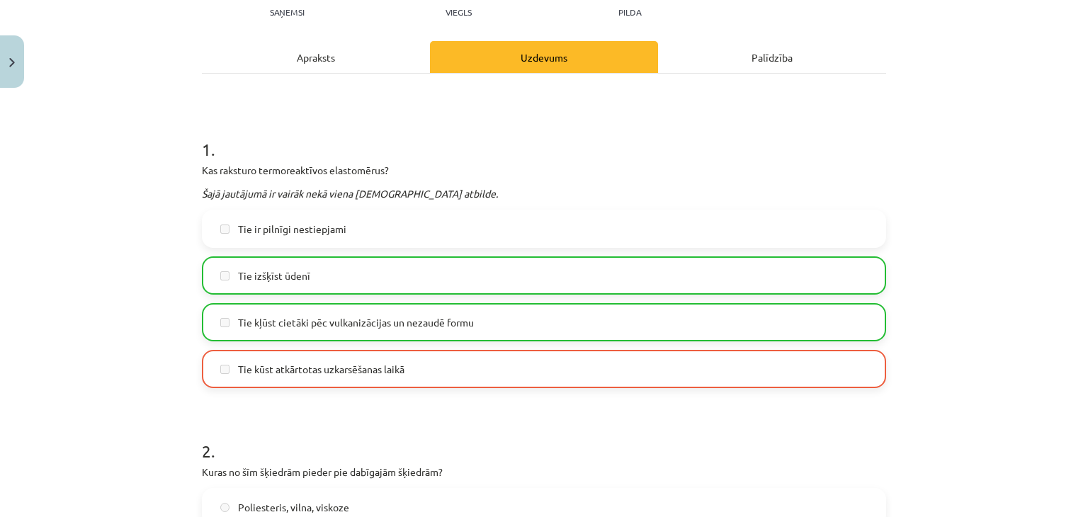
click at [21, 38] on div "Mācību tēma: Ķīmijas i - 11. klases 1. ieskaites mācību materiāls #4 3. tema. P…" at bounding box center [544, 258] width 1088 height 517
click at [18, 51] on button "Close" at bounding box center [12, 61] width 24 height 52
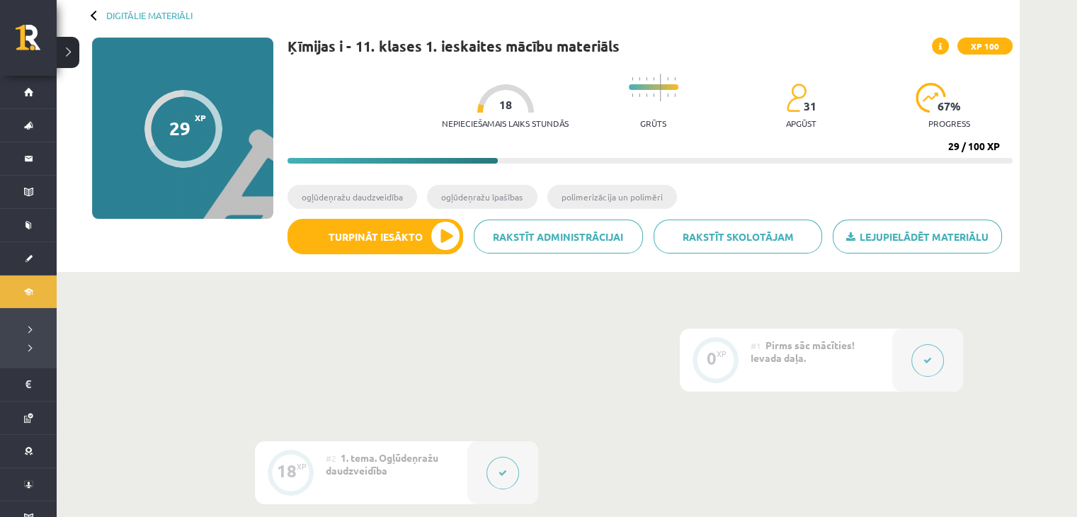
scroll to position [71, 0]
click at [947, 42] on span at bounding box center [940, 46] width 17 height 17
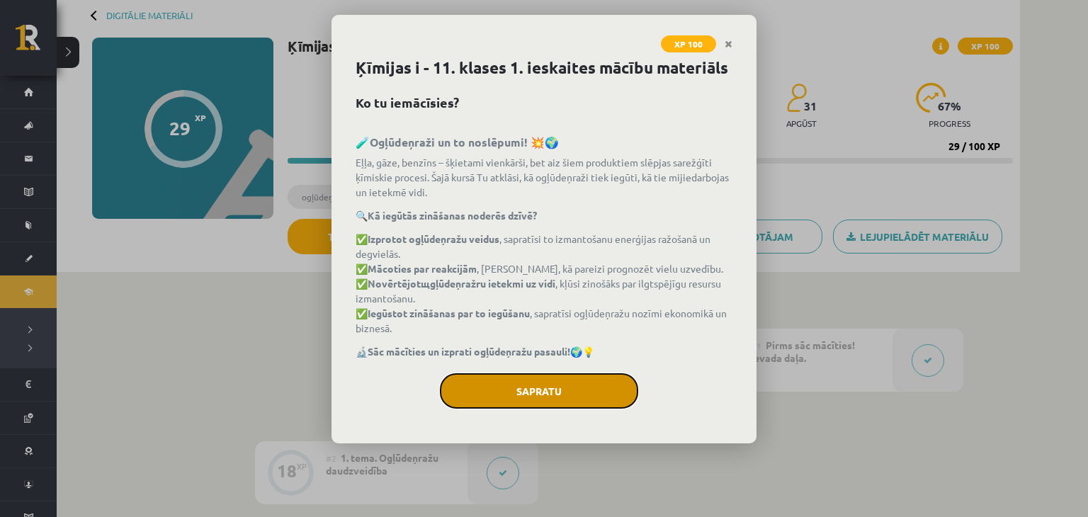
click at [554, 386] on button "Sapratu" at bounding box center [539, 390] width 198 height 35
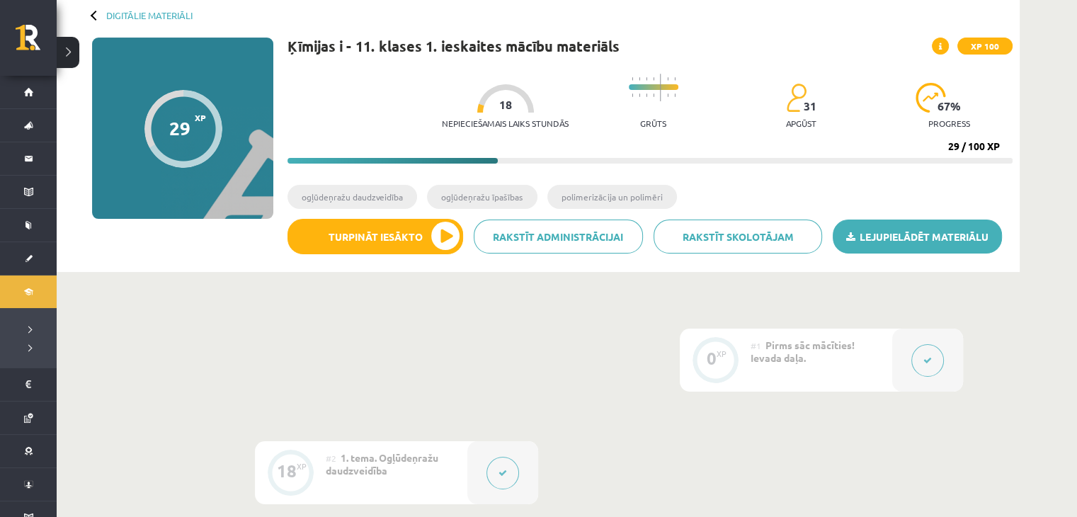
click at [923, 236] on link "Lejupielādēt materiālu" at bounding box center [917, 237] width 169 height 34
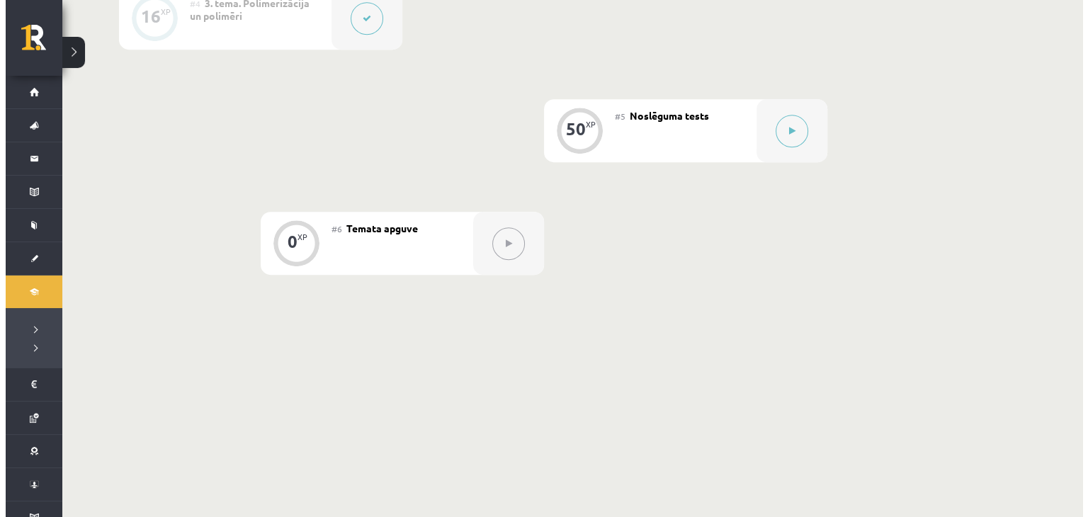
scroll to position [756, 0]
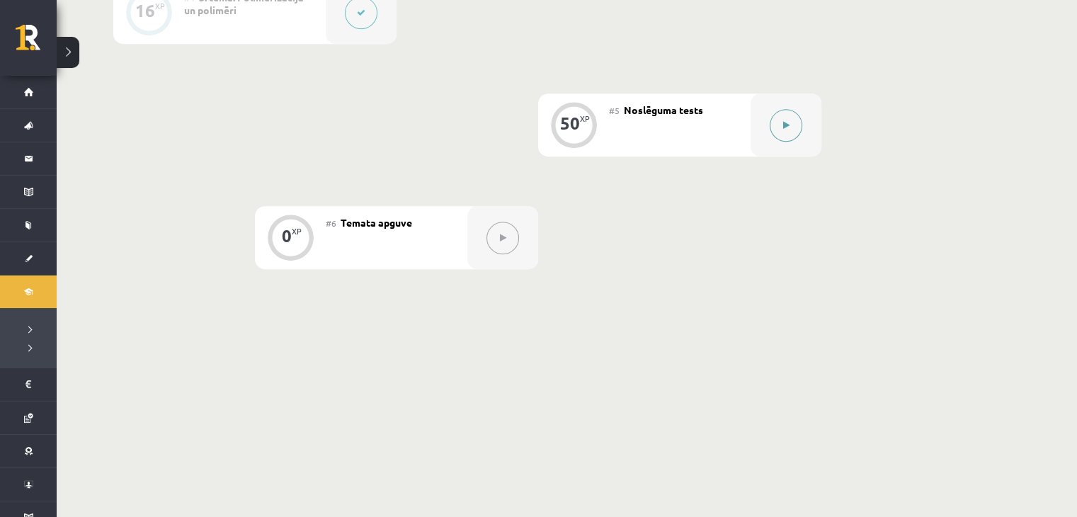
click at [775, 123] on button at bounding box center [786, 125] width 33 height 33
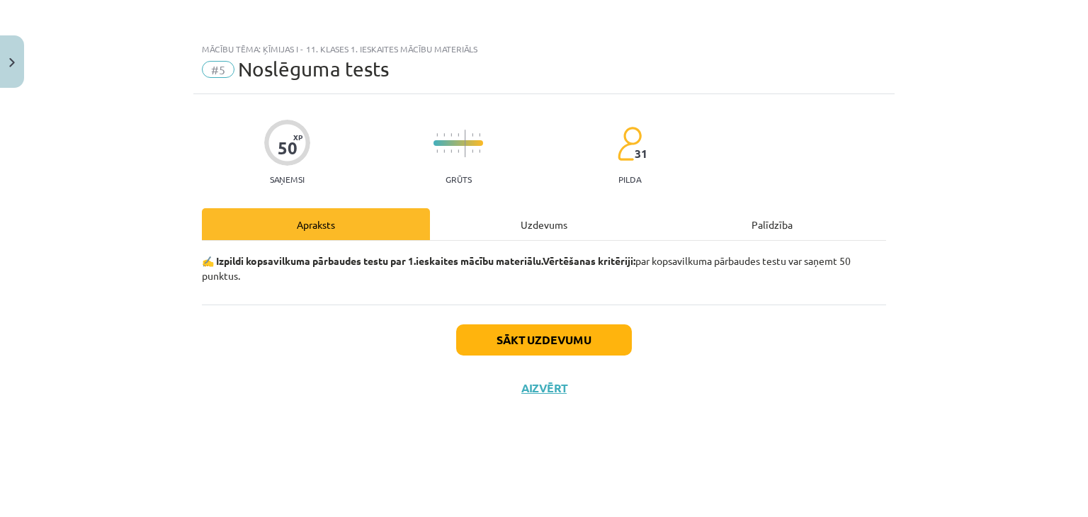
click at [558, 220] on div "Uzdevums" at bounding box center [544, 224] width 228 height 32
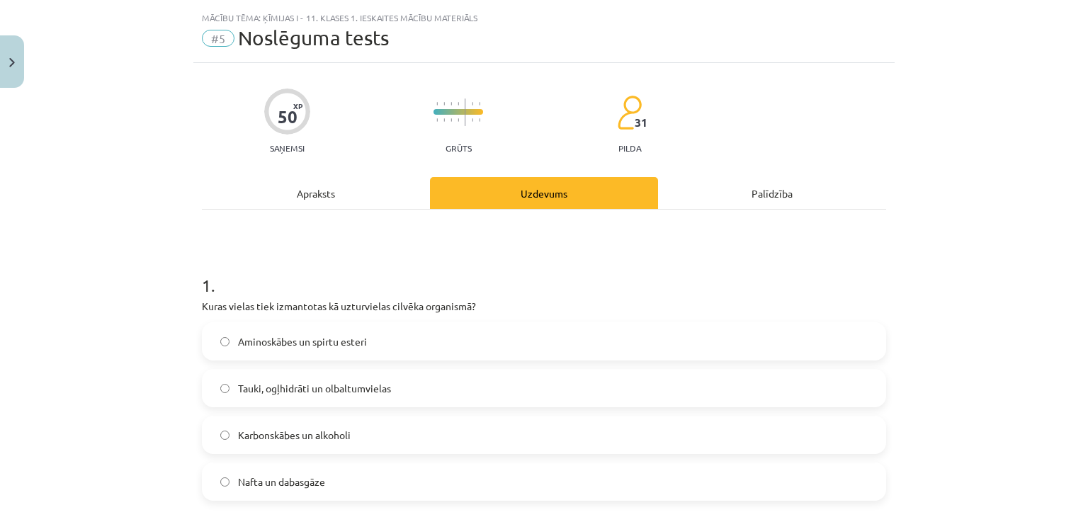
scroll to position [142, 0]
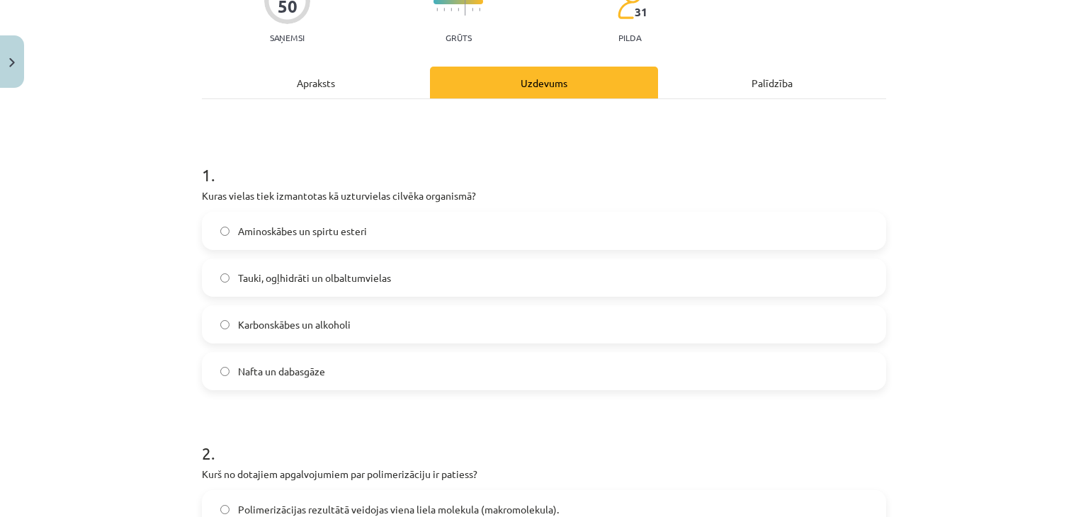
click at [323, 274] on span "Tauki, ogļhidrāti un olbaltumvielas" at bounding box center [314, 278] width 153 height 15
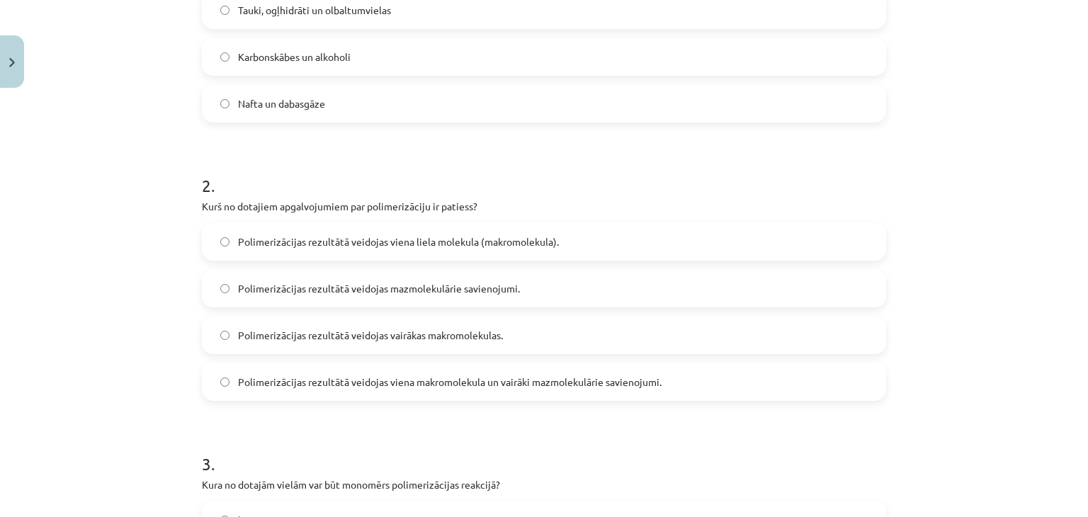
scroll to position [425, 0]
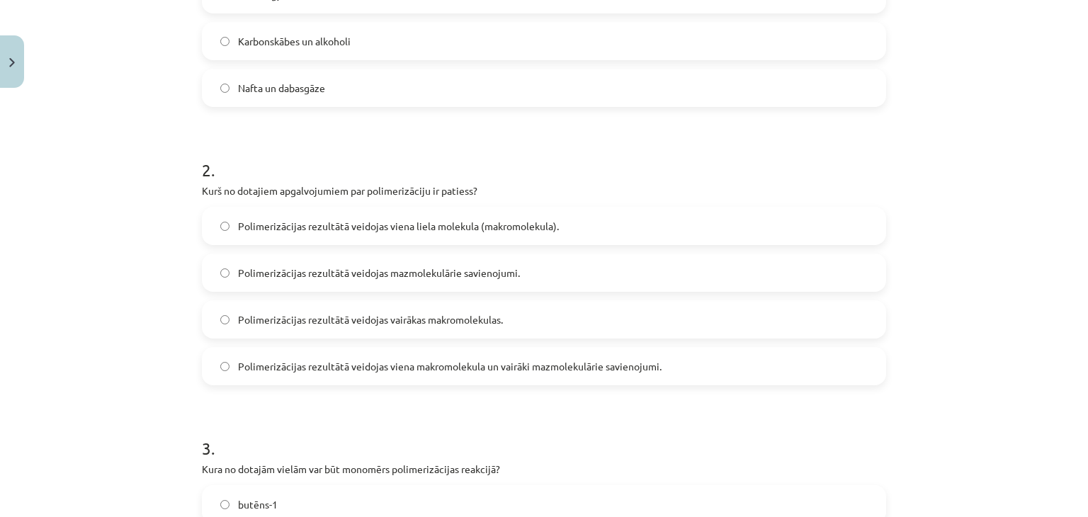
click at [356, 363] on span "Polimerizācijas rezultātā veidojas viena makromolekula un vairāki mazmolekulāri…" at bounding box center [449, 366] width 423 height 15
click at [360, 227] on span "Polimerizācijas rezultātā veidojas viena liela molekula (makromolekula)." at bounding box center [398, 226] width 321 height 15
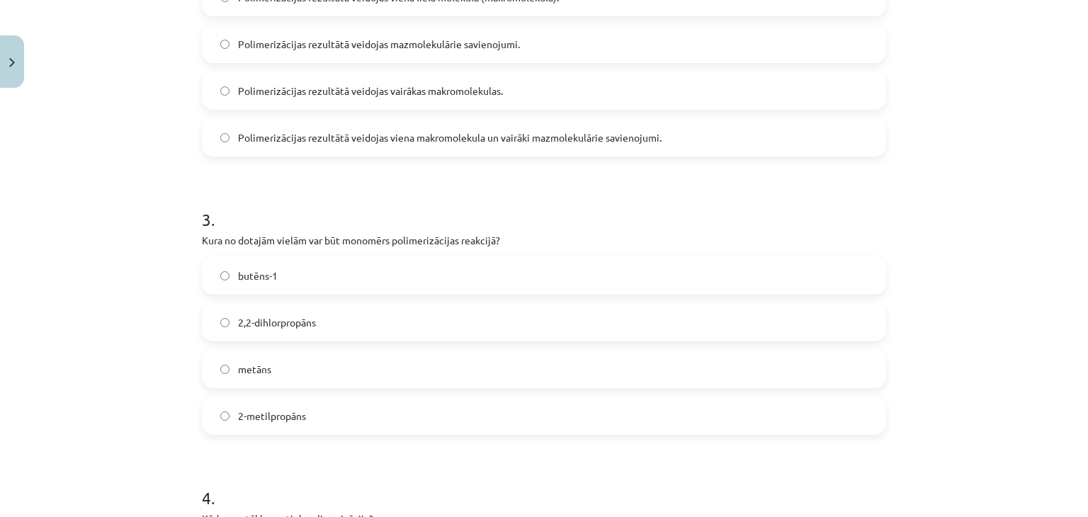
scroll to position [708, 0]
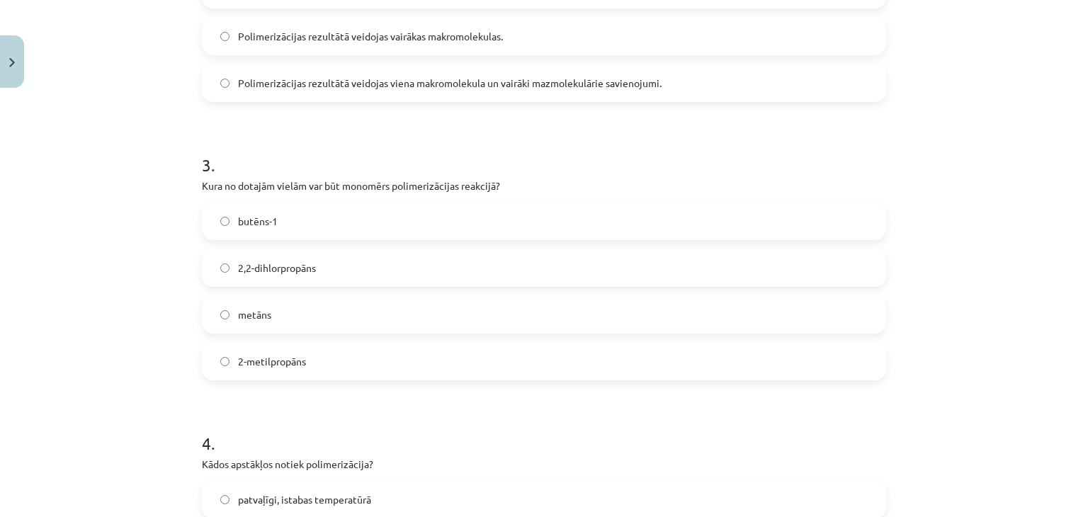
click at [284, 358] on span "2-metilpropāns" at bounding box center [272, 361] width 68 height 15
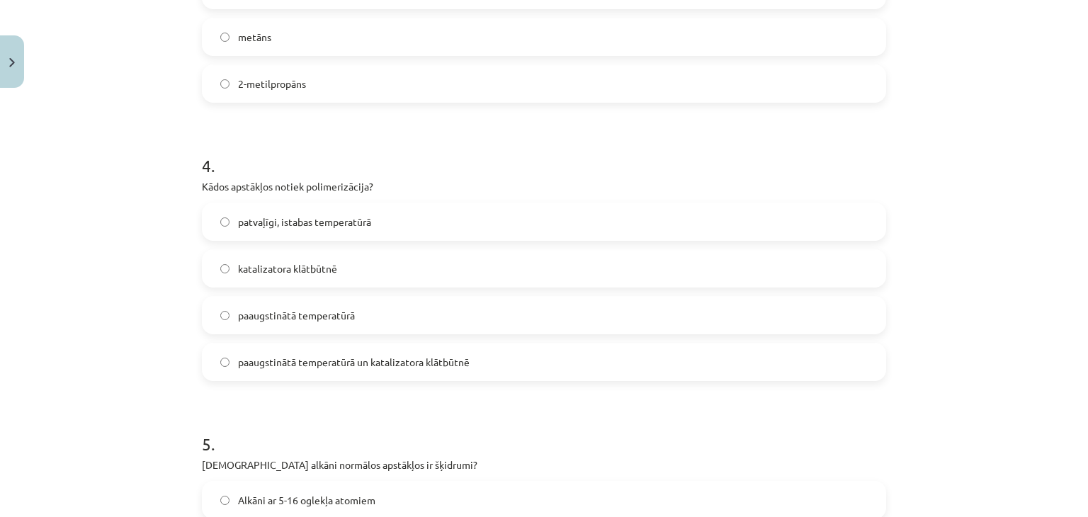
scroll to position [991, 0]
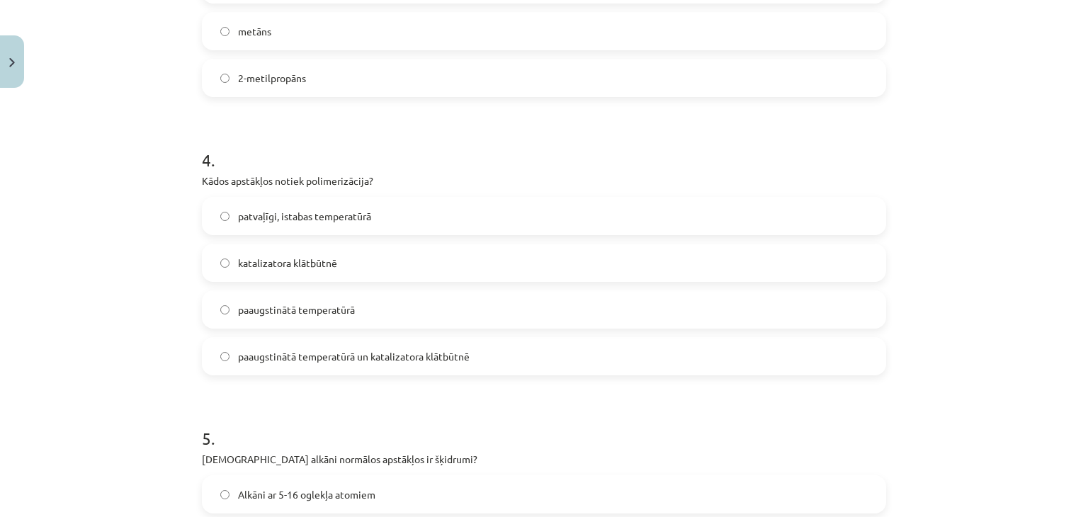
click at [368, 311] on label "paaugstinātā temperatūrā" at bounding box center [543, 309] width 681 height 35
click at [372, 365] on label "paaugstinātā temperatūrā un katalizatora klātbūtnē" at bounding box center [543, 355] width 681 height 35
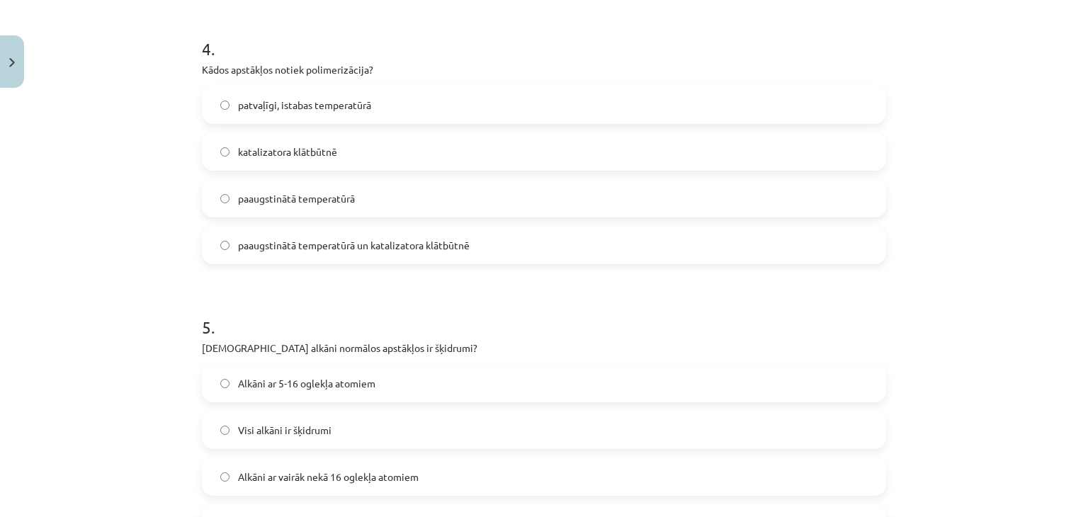
scroll to position [1133, 0]
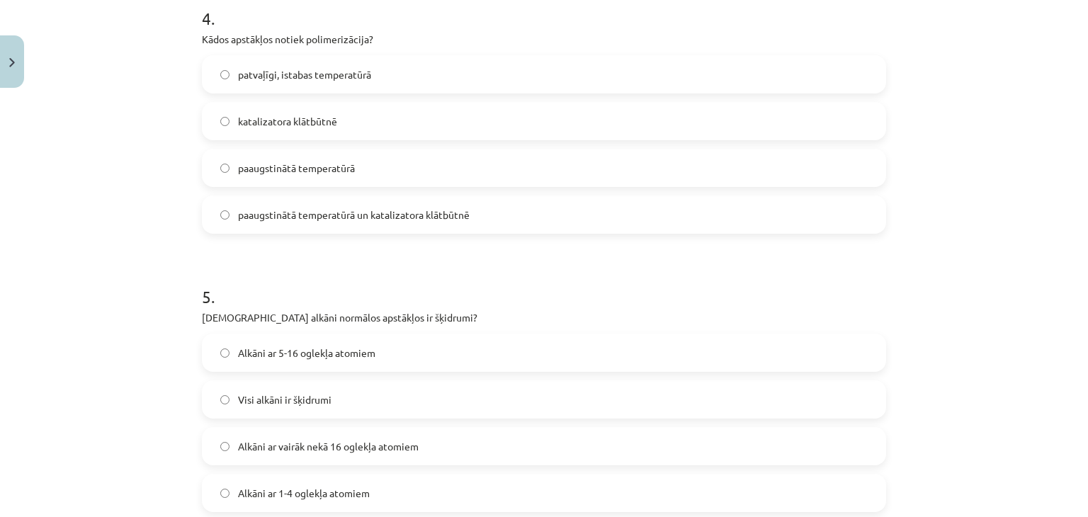
click at [289, 123] on span "katalizatora klātbūtnē" at bounding box center [287, 121] width 99 height 15
click at [320, 222] on span "paaugstinātā temperatūrā un katalizatora klātbūtnē" at bounding box center [354, 214] width 232 height 15
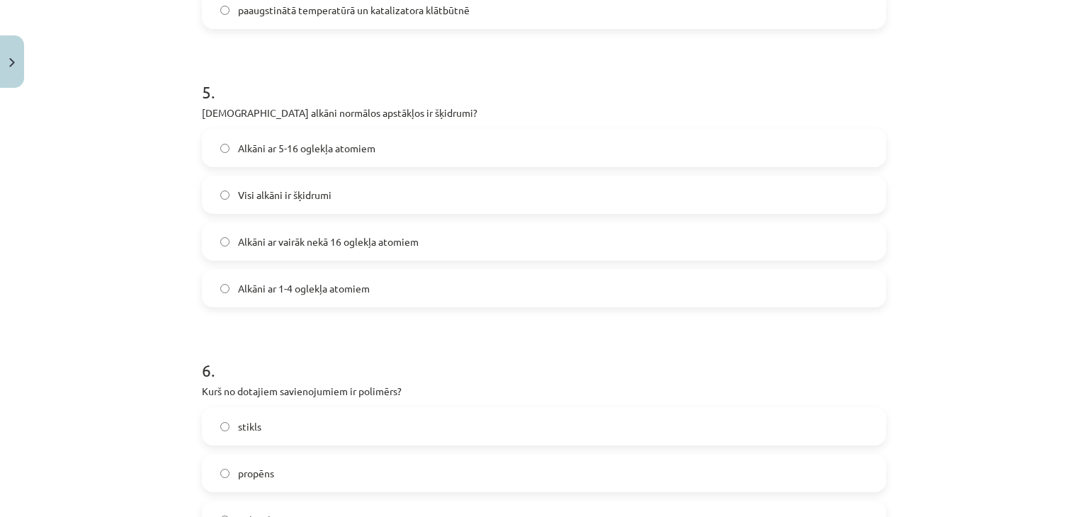
scroll to position [1345, 0]
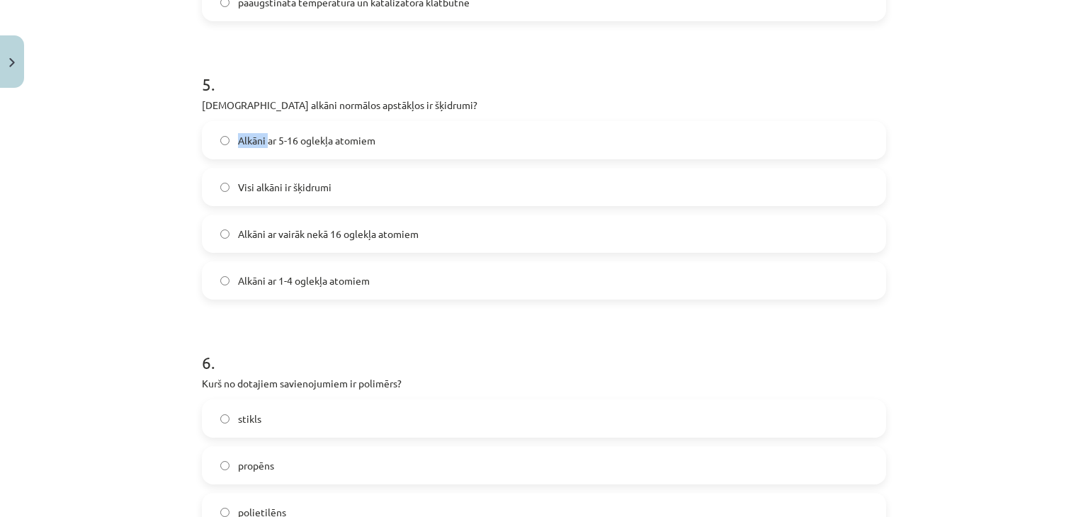
drag, startPoint x: 235, startPoint y: 140, endPoint x: 263, endPoint y: 137, distance: 28.5
click at [263, 137] on span "Alkāni ar 5-16 oglekļa atomiem" at bounding box center [306, 140] width 137 height 15
click at [339, 277] on span "Alkāni ar 1-4 oglekļa atomiem" at bounding box center [304, 280] width 132 height 15
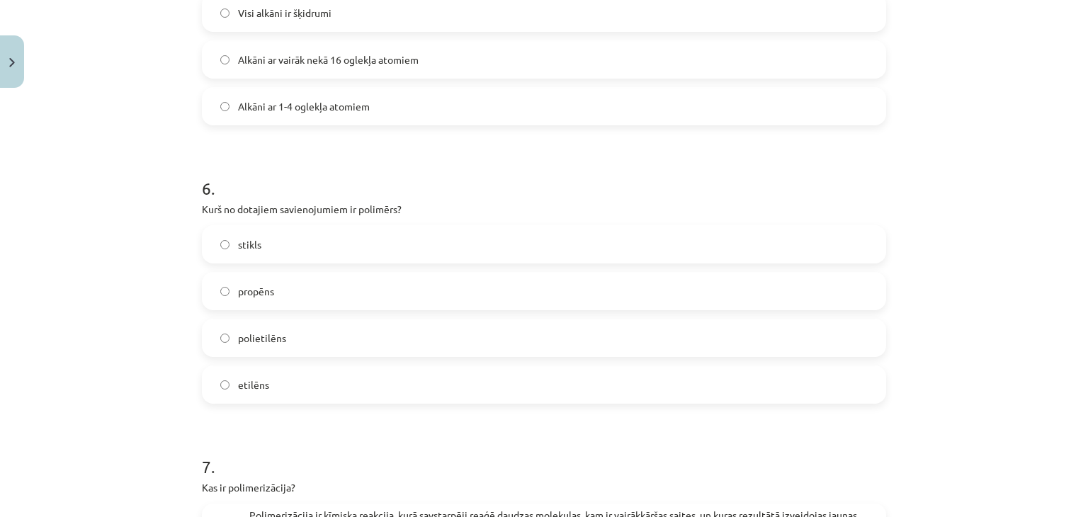
scroll to position [1558, 0]
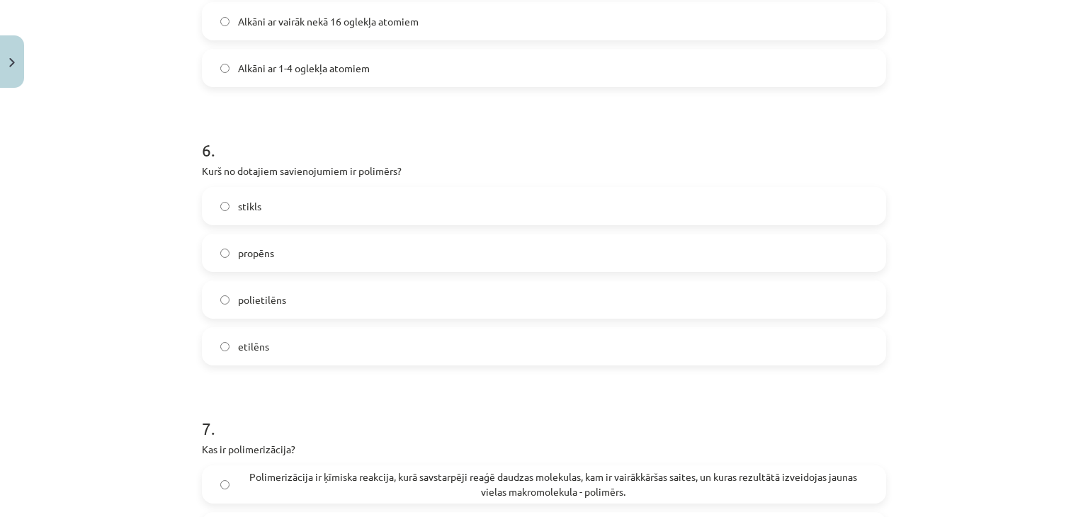
click at [251, 302] on span "polietilēns" at bounding box center [262, 299] width 48 height 15
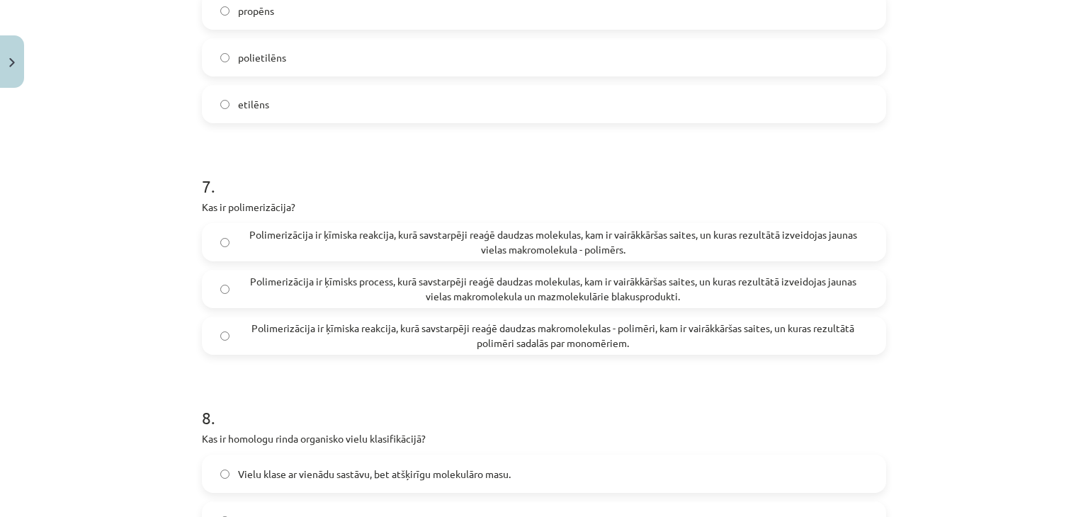
scroll to position [1841, 0]
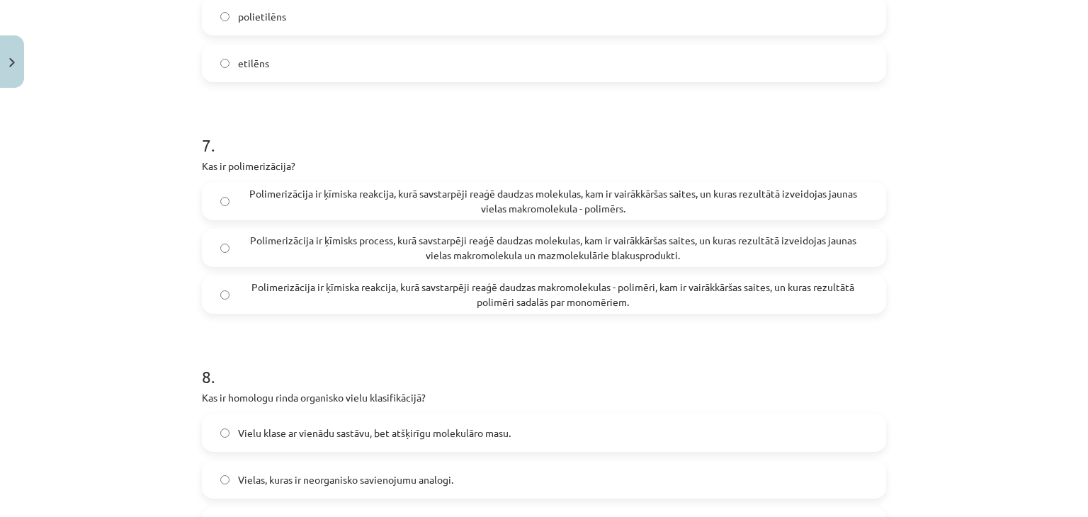
click at [440, 302] on span "Polimerizācija ir ķīmiska reakcija, kurā savstarpēji reaģē daudzas makromolekul…" at bounding box center [553, 295] width 630 height 30
click at [532, 195] on span "Polimerizācija ir ķīmiska reakcija, kurā savstarpēji reaģē daudzas molekulas, k…" at bounding box center [553, 201] width 630 height 30
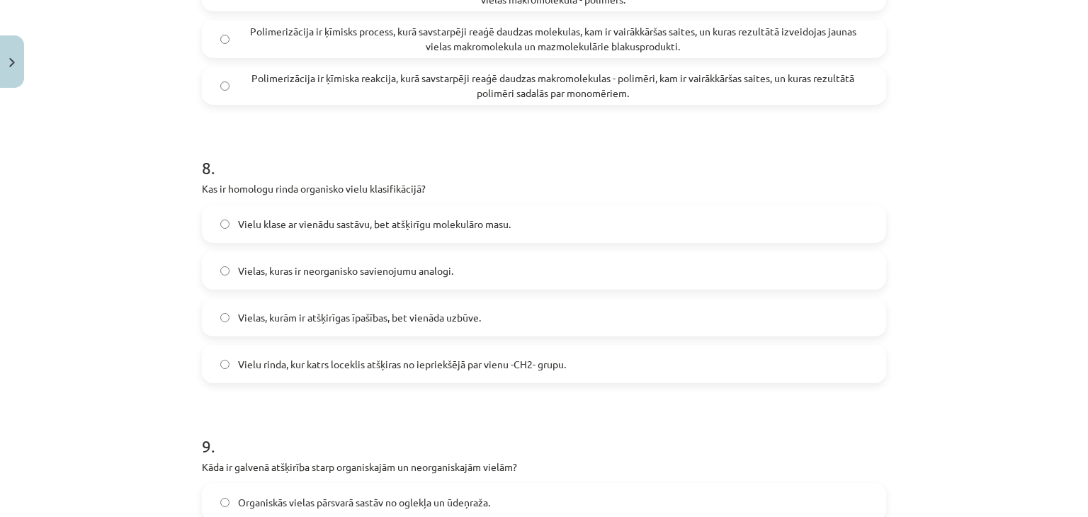
scroll to position [2054, 0]
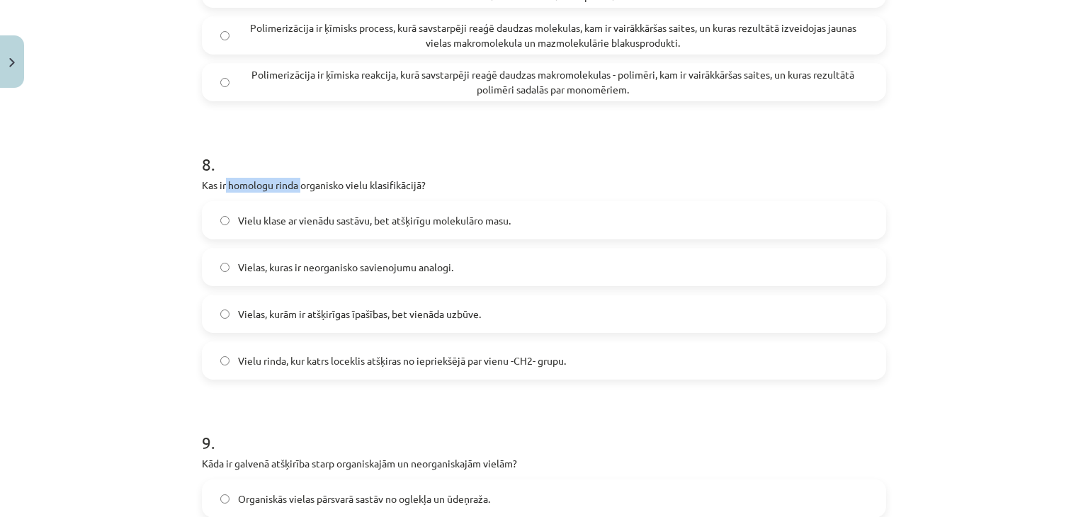
drag, startPoint x: 221, startPoint y: 187, endPoint x: 295, endPoint y: 188, distance: 74.4
click at [295, 188] on p "Kas ir homologu rinda organisko vielu klasifikācijā?" at bounding box center [544, 185] width 684 height 15
click at [167, 178] on div "Mācību tēma: Ķīmijas i - 11. klases 1. ieskaites mācību materiāls #5 Noslēguma …" at bounding box center [544, 258] width 1088 height 517
click at [360, 369] on label "Vielu rinda, kur katrs loceklis atšķiras no iepriekšējā par vienu -CH2- grupu." at bounding box center [543, 360] width 681 height 35
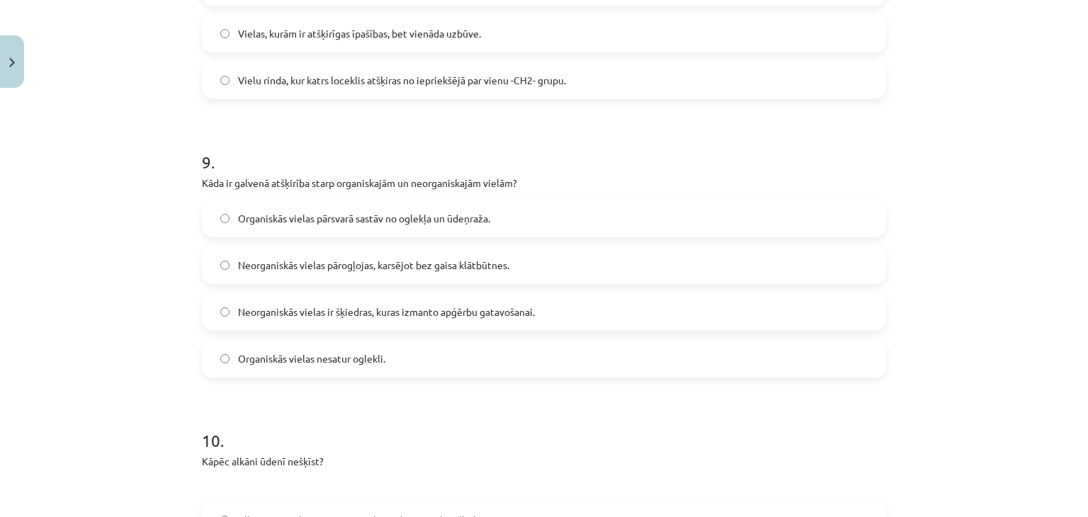
scroll to position [2337, 0]
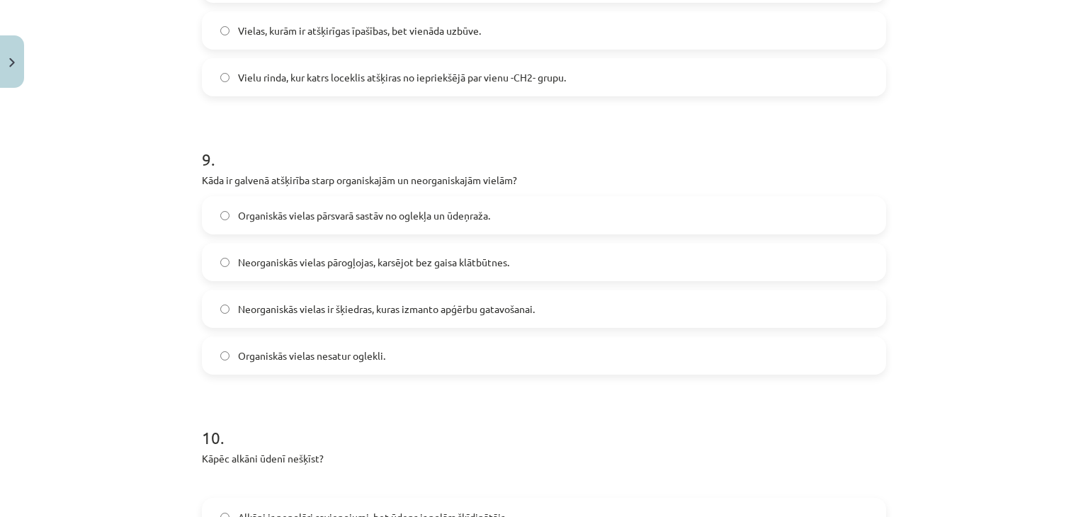
click at [316, 211] on span "Organiskās vielas pārsvarā sastāv no oglekļa un ūdeņraža." at bounding box center [364, 215] width 252 height 15
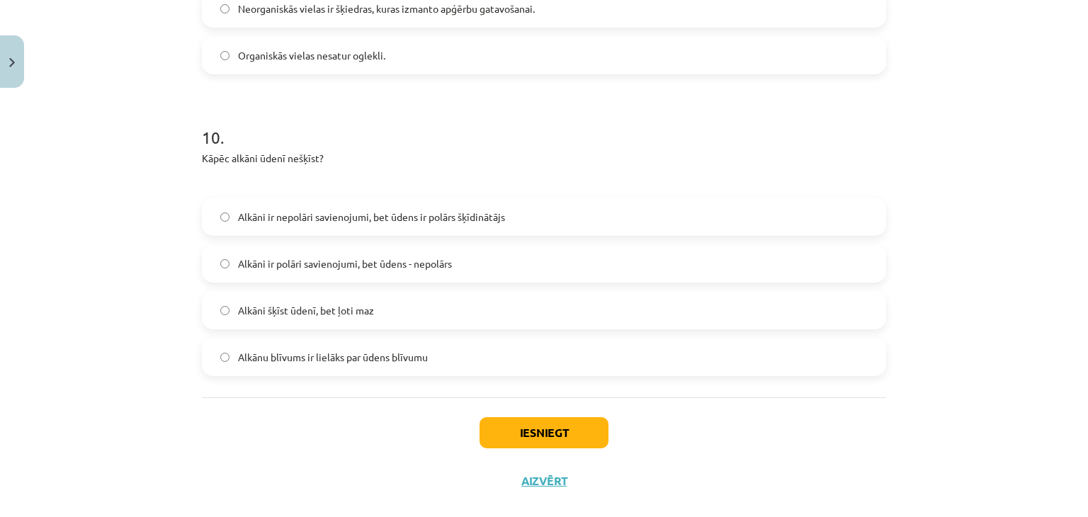
scroll to position [2660, 0]
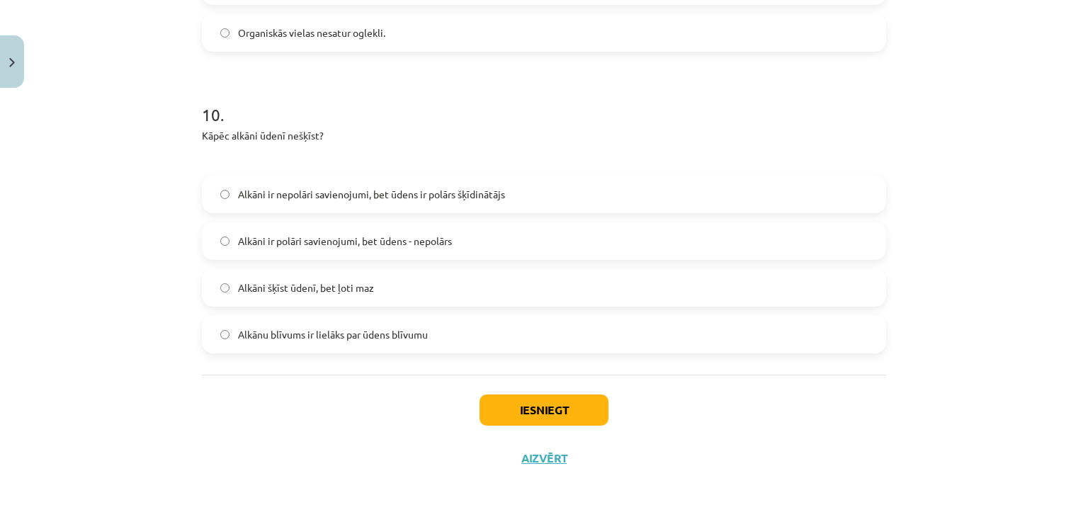
click at [402, 188] on span "Alkāni ir nepolāri savienojumi, bet ūdens ir polārs šķīdinātājs" at bounding box center [371, 194] width 267 height 15
click at [562, 406] on button "Iesniegt" at bounding box center [543, 409] width 129 height 31
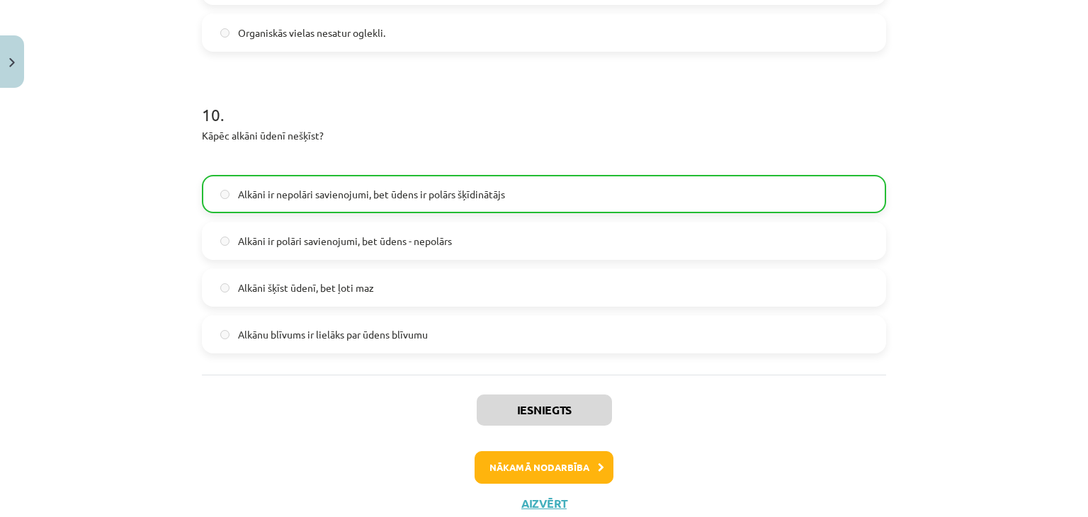
drag, startPoint x: 30, startPoint y: 63, endPoint x: 20, endPoint y: 63, distance: 10.6
click at [25, 64] on div "Mācību tēma: Ķīmijas i - 11. klases 1. ieskaites mācību materiāls #5 Noslēguma …" at bounding box center [544, 258] width 1088 height 517
click at [16, 62] on button "Close" at bounding box center [12, 61] width 24 height 52
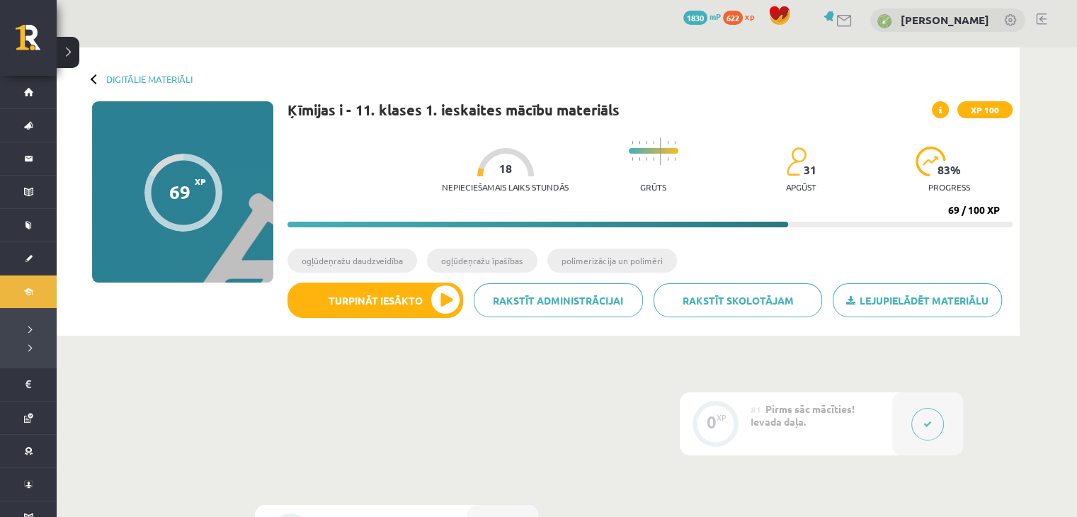
scroll to position [0, 0]
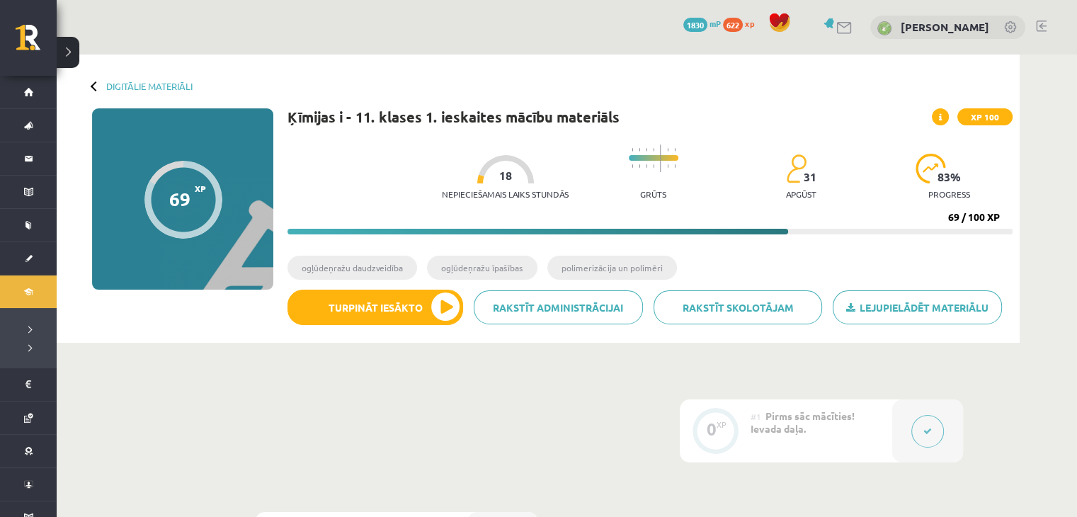
click at [198, 188] on span "XP" at bounding box center [200, 188] width 11 height 10
click at [984, 108] on div "Digitālie materiāli 69 XP XP 100 69 / 100 XP Ķīmijas i - 11. klases 1. ieskaite…" at bounding box center [538, 199] width 963 height 288
click at [984, 117] on span "XP 100" at bounding box center [984, 116] width 55 height 17
click at [950, 115] on div "XP 100" at bounding box center [972, 116] width 81 height 17
click at [947, 115] on span at bounding box center [940, 116] width 17 height 17
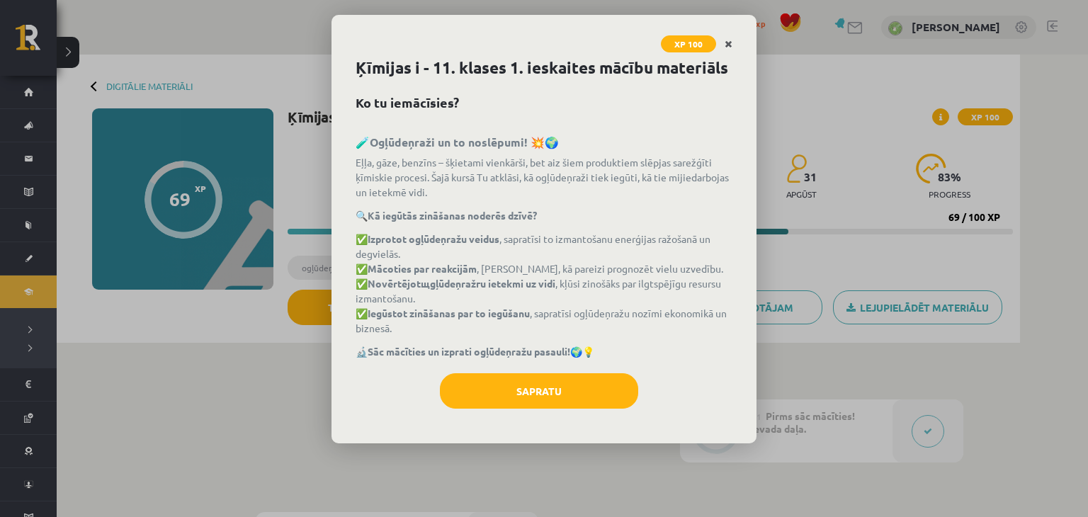
click at [736, 43] on link "Close" at bounding box center [728, 44] width 25 height 28
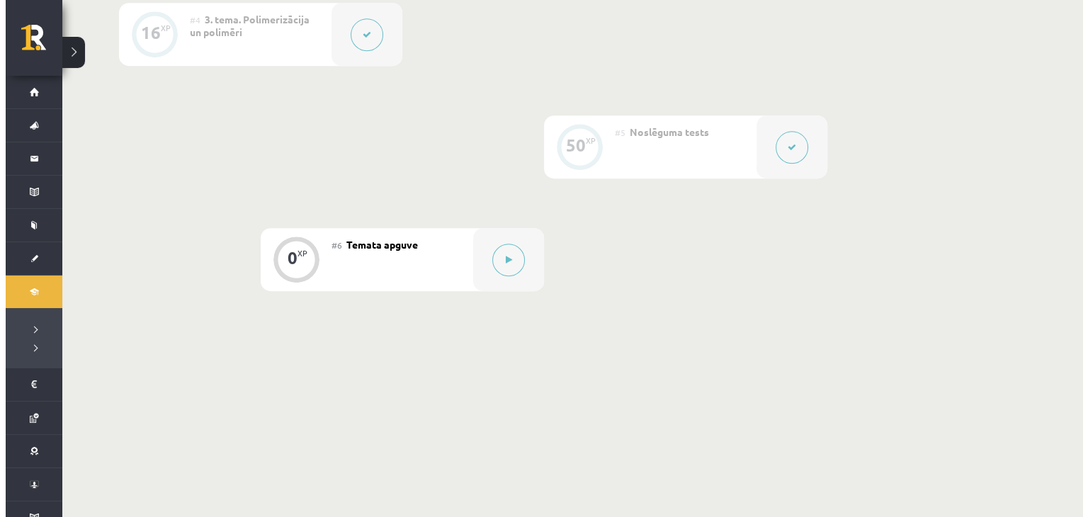
scroll to position [756, 0]
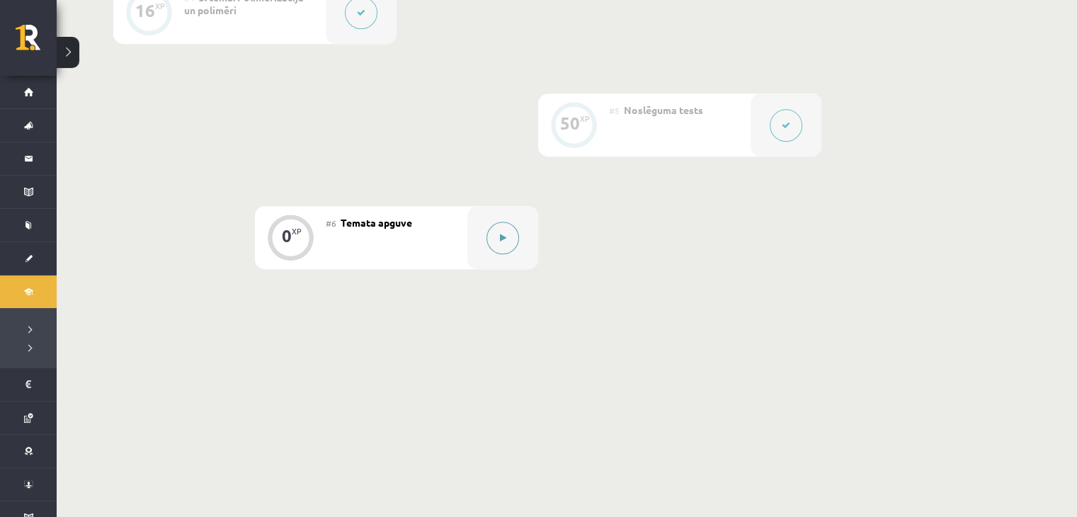
click at [500, 234] on button at bounding box center [502, 238] width 33 height 33
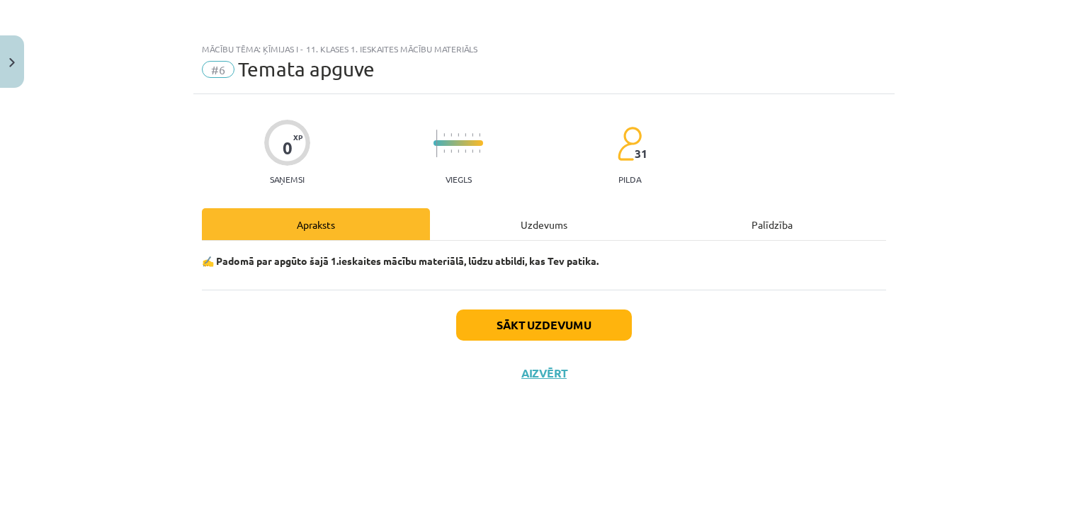
click at [533, 224] on div "Uzdevums" at bounding box center [544, 224] width 228 height 32
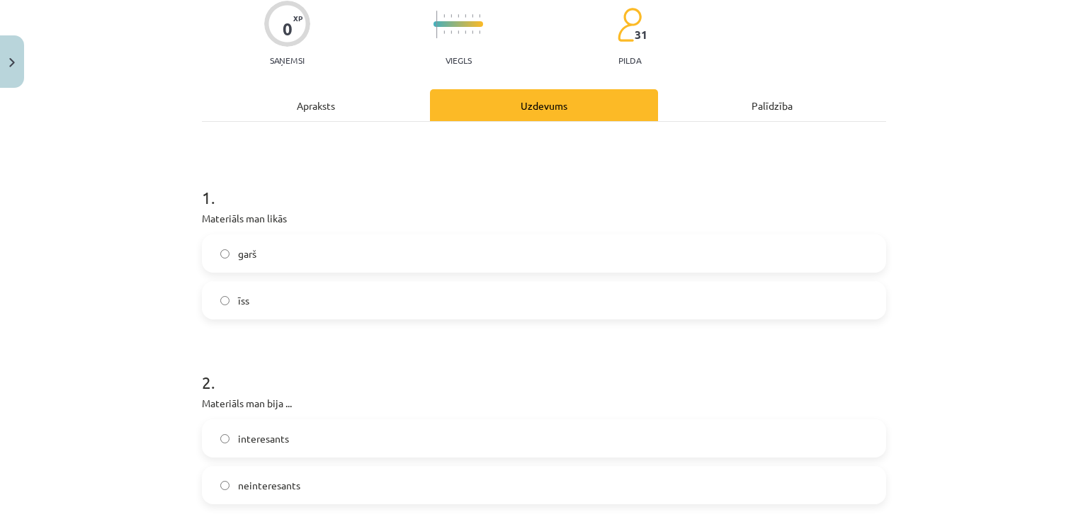
scroll to position [142, 0]
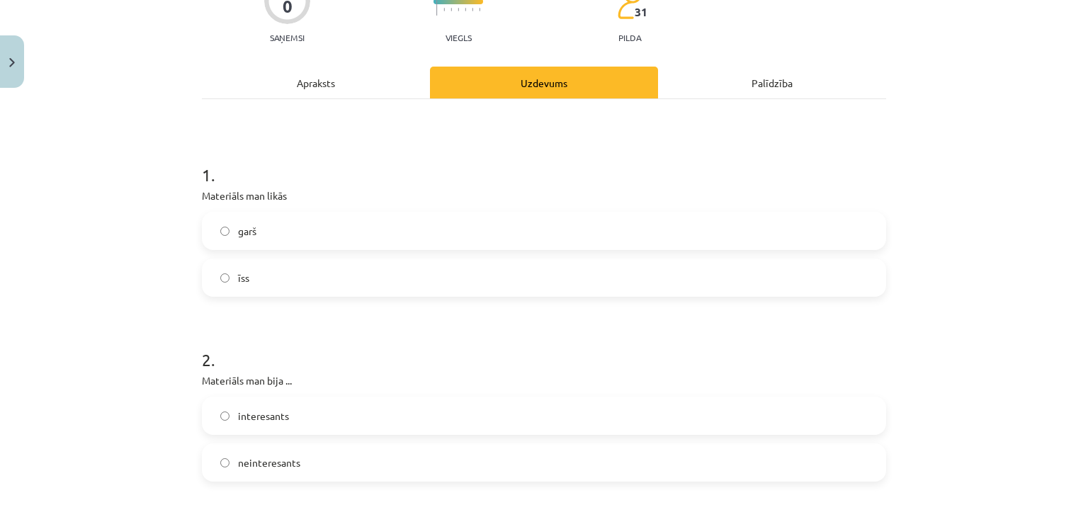
click at [294, 230] on label "garš" at bounding box center [543, 230] width 681 height 35
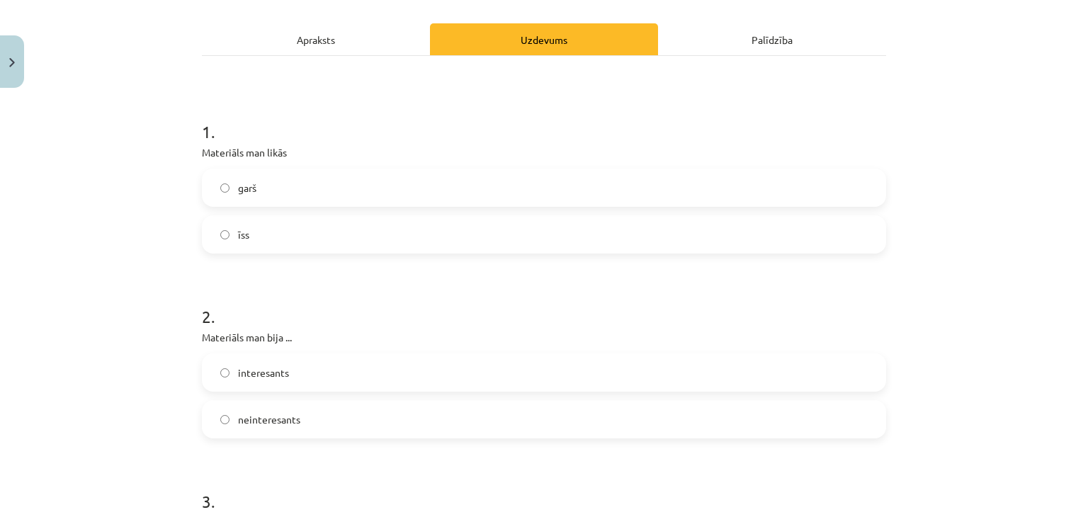
scroll to position [283, 0]
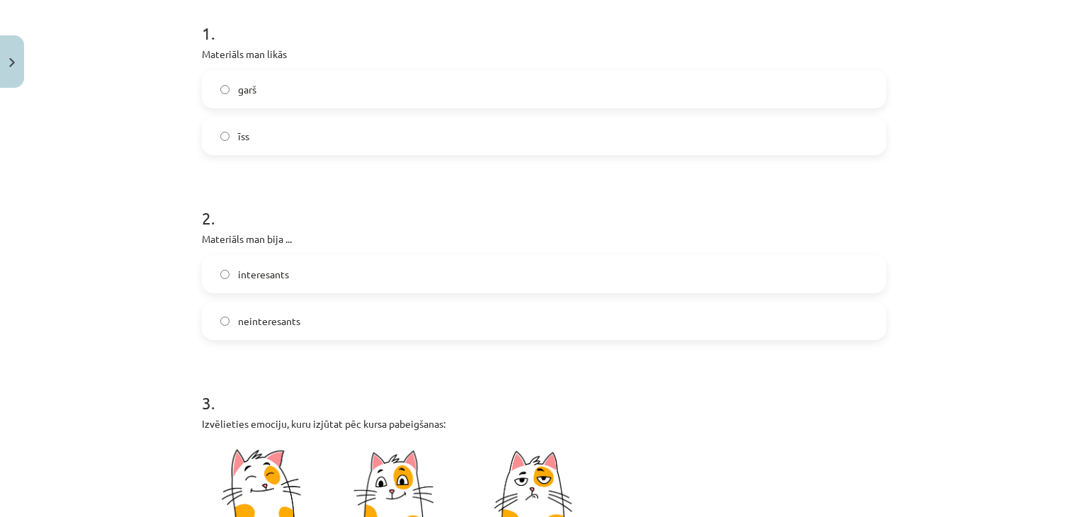
click at [317, 318] on label "neinteresants" at bounding box center [543, 320] width 681 height 35
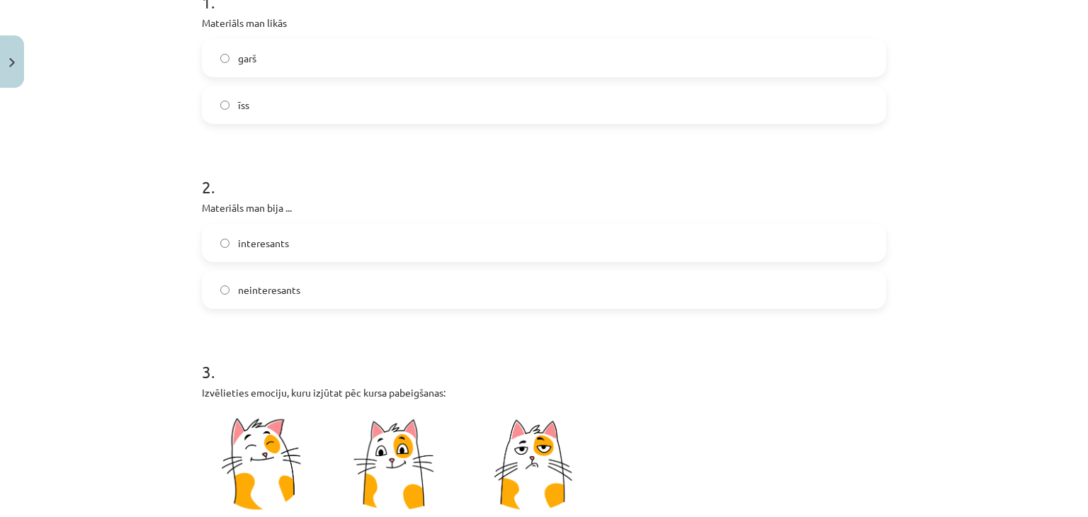
scroll to position [637, 0]
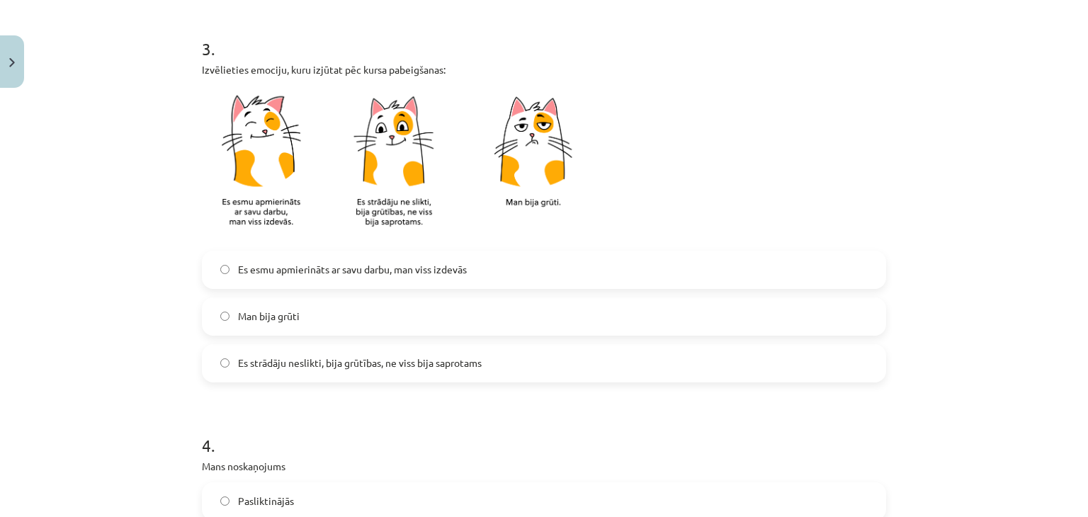
click at [338, 313] on label "Man bija grūti" at bounding box center [543, 316] width 681 height 35
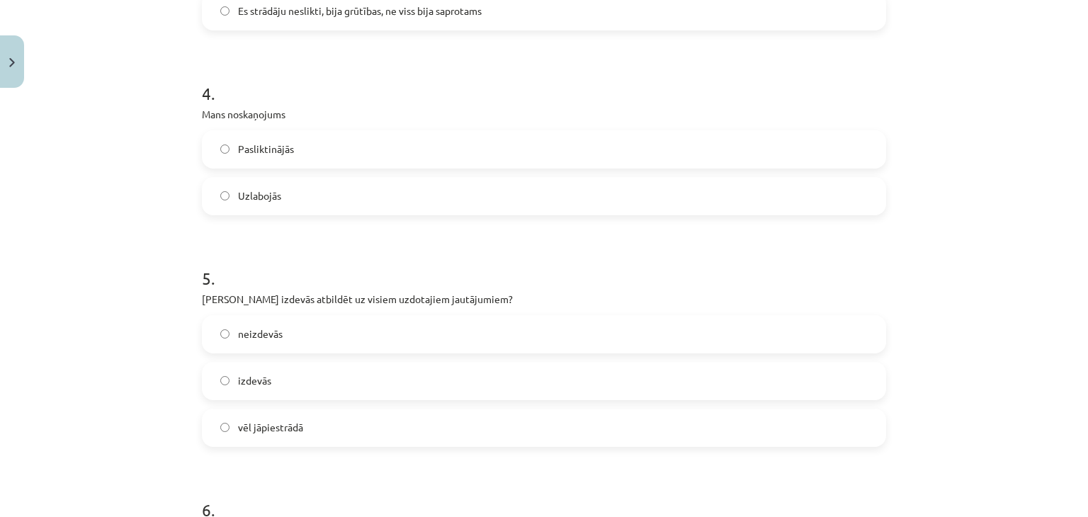
scroll to position [991, 0]
click at [302, 142] on label "Pasliktinājās" at bounding box center [543, 147] width 681 height 35
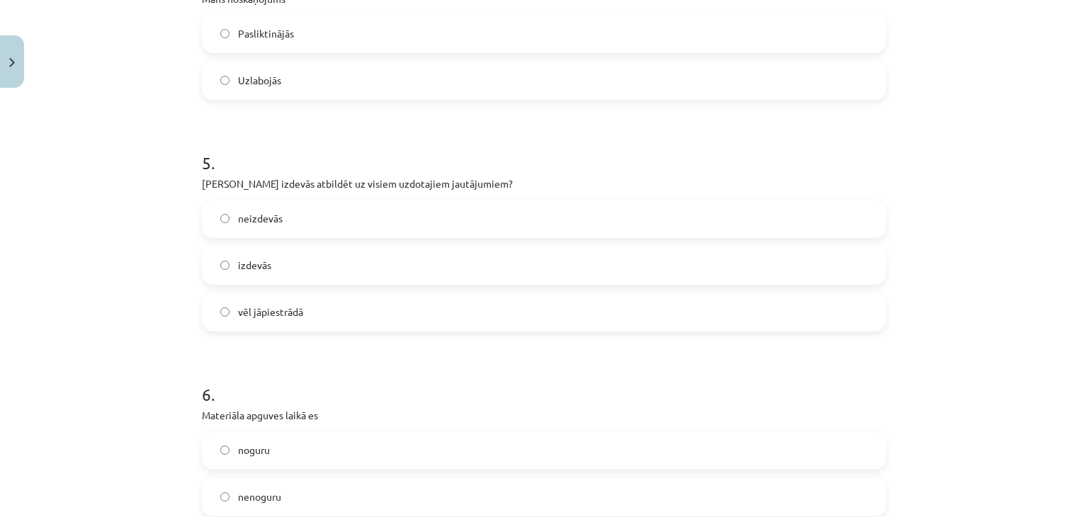
scroll to position [1133, 0]
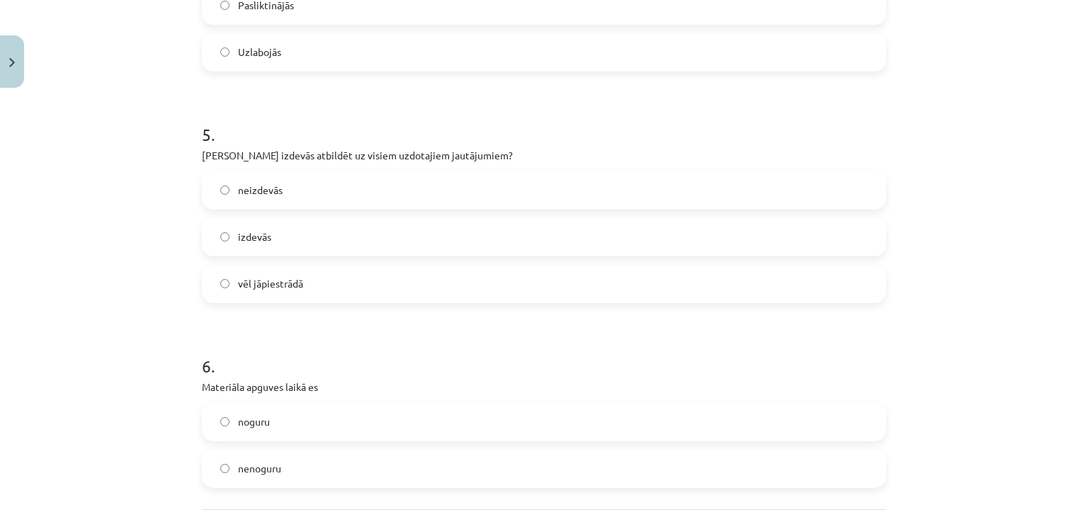
click at [260, 284] on span "vēl jāpiestrādā" at bounding box center [270, 283] width 65 height 15
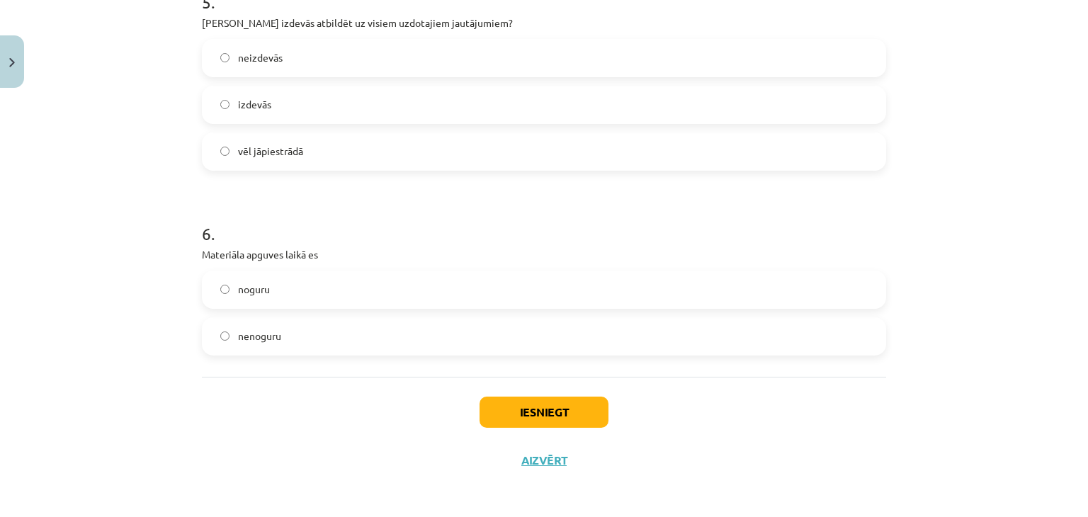
scroll to position [1268, 0]
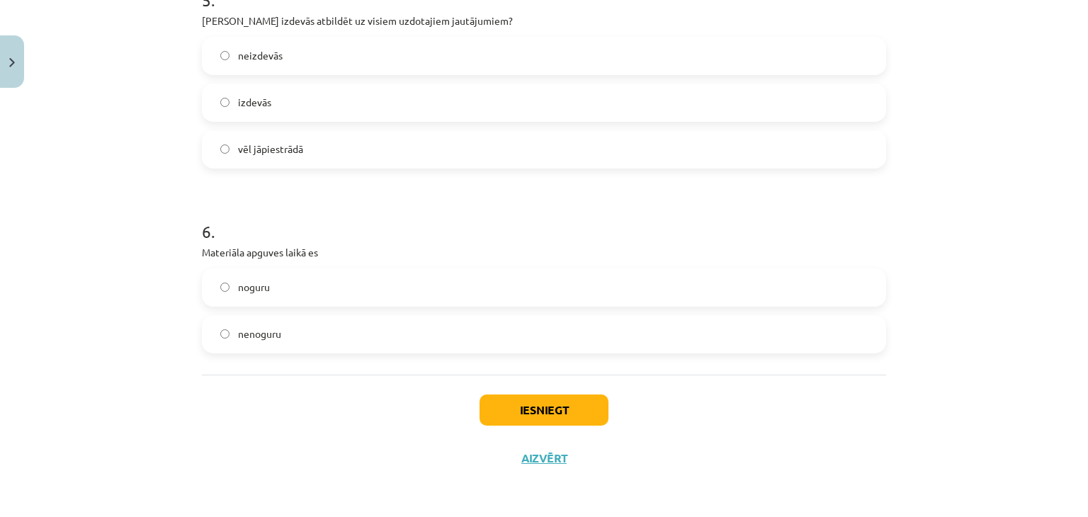
click at [300, 283] on label "noguru" at bounding box center [543, 287] width 681 height 35
click at [521, 408] on button "Iesniegt" at bounding box center [543, 409] width 129 height 31
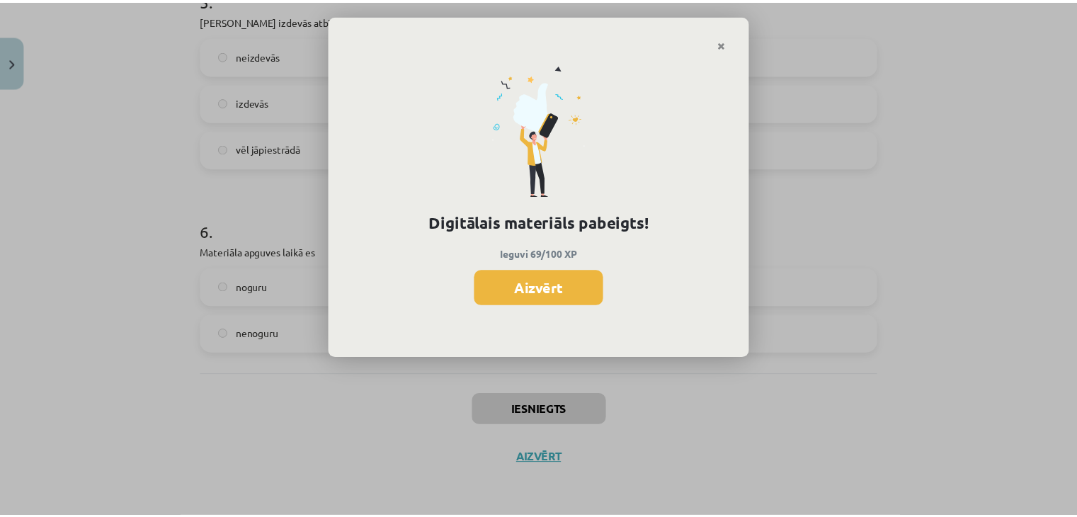
scroll to position [755, 0]
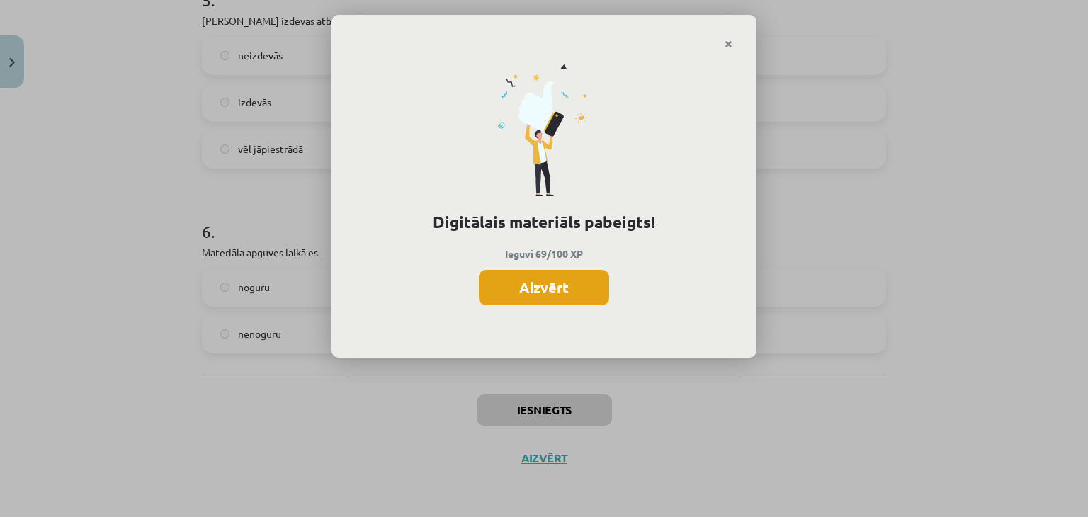
click at [552, 284] on button "Aizvērt" at bounding box center [544, 287] width 130 height 35
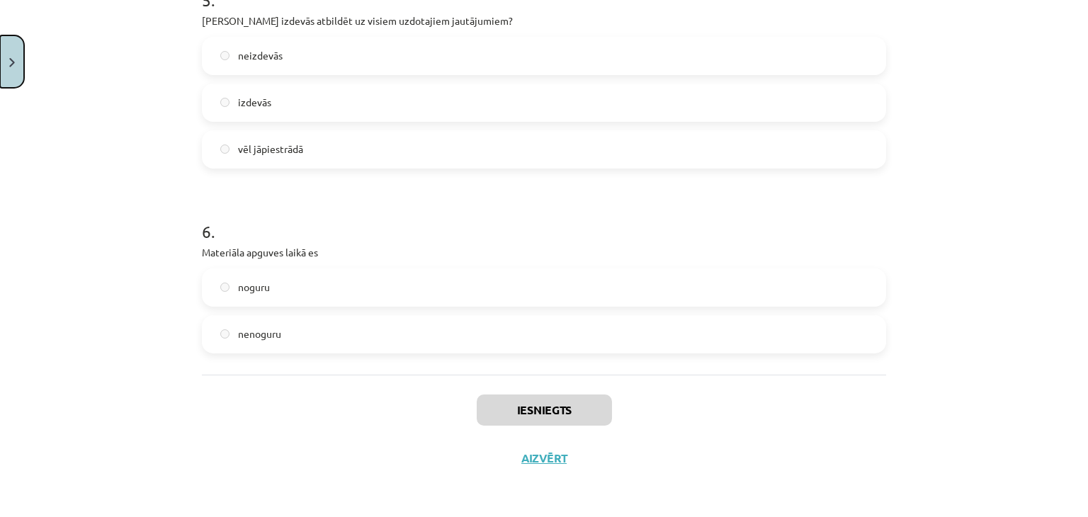
click at [0, 57] on button "Close" at bounding box center [12, 61] width 24 height 52
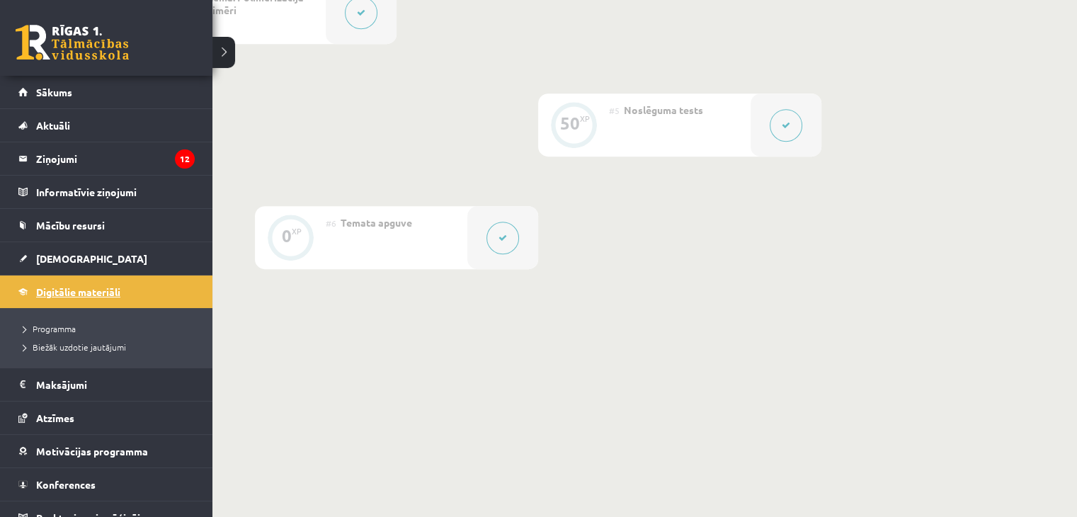
click at [26, 290] on link "Digitālie materiāli" at bounding box center [106, 291] width 176 height 33
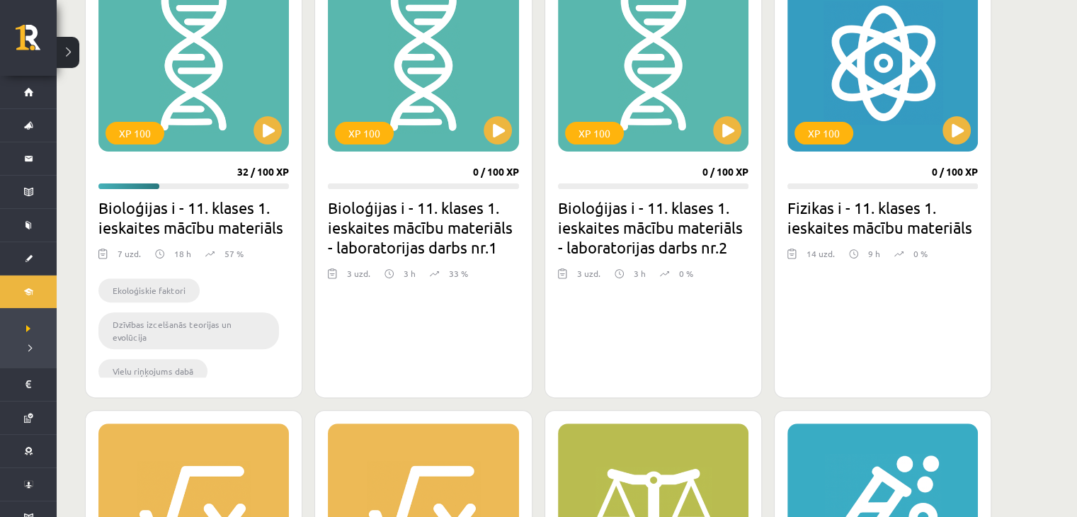
scroll to position [425, 0]
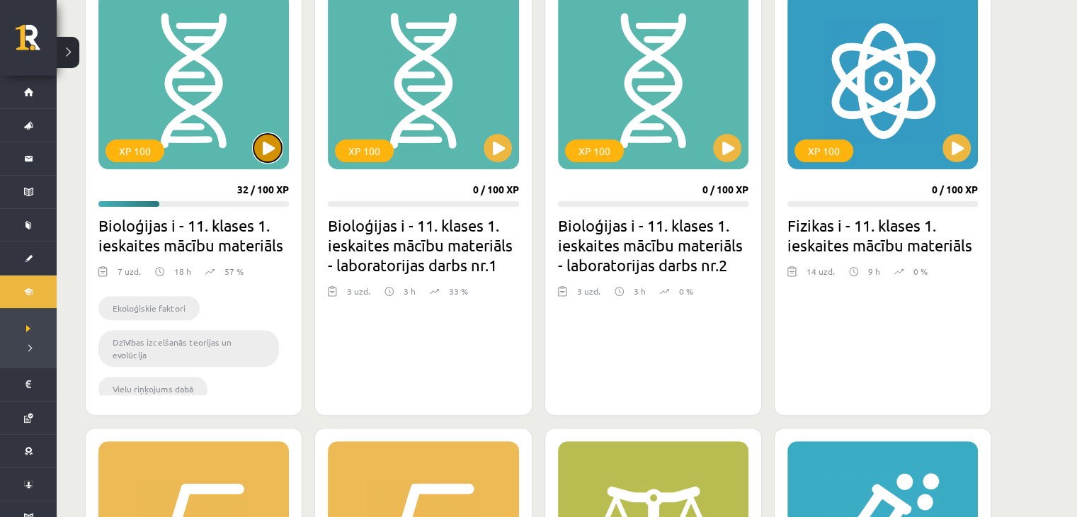
click at [268, 151] on button at bounding box center [268, 148] width 28 height 28
